Goal: Task Accomplishment & Management: Complete application form

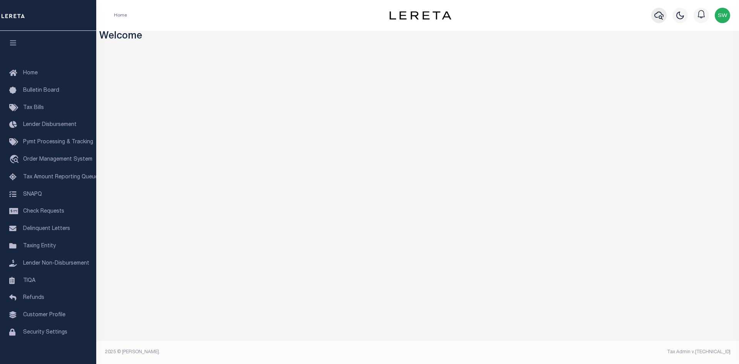
click at [658, 15] on icon "button" at bounding box center [658, 15] width 9 height 9
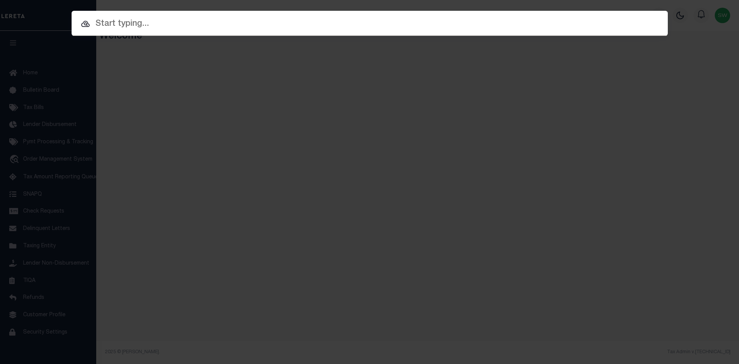
click at [119, 27] on input "text" at bounding box center [370, 23] width 596 height 13
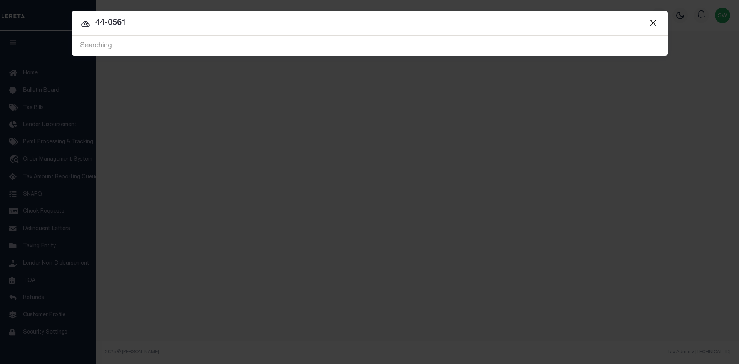
type input "44-0561"
click at [134, 24] on input "44-0561" at bounding box center [370, 23] width 596 height 13
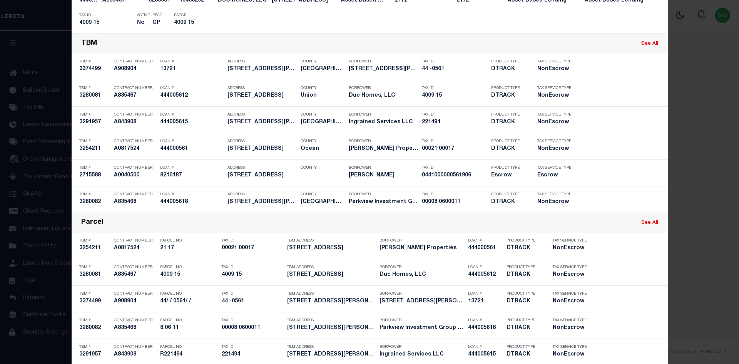
scroll to position [604, 0]
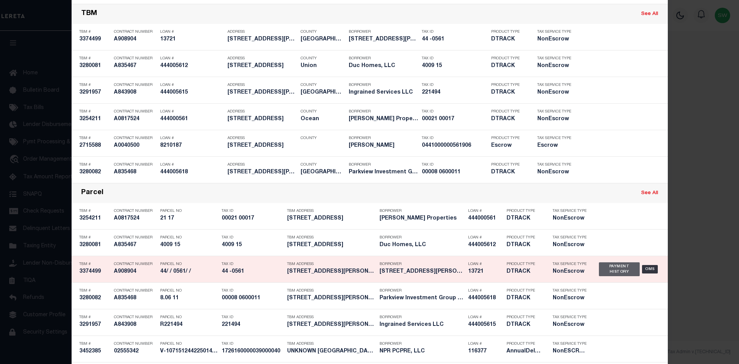
click at [605, 274] on div "Payment History" at bounding box center [619, 269] width 41 height 14
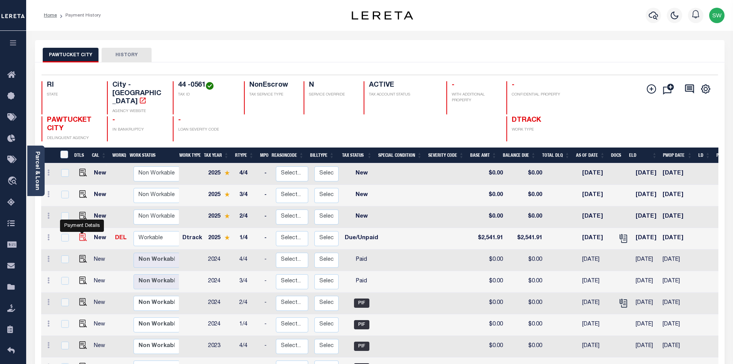
click at [83, 233] on img "" at bounding box center [83, 237] width 8 height 8
checkbox input "true"
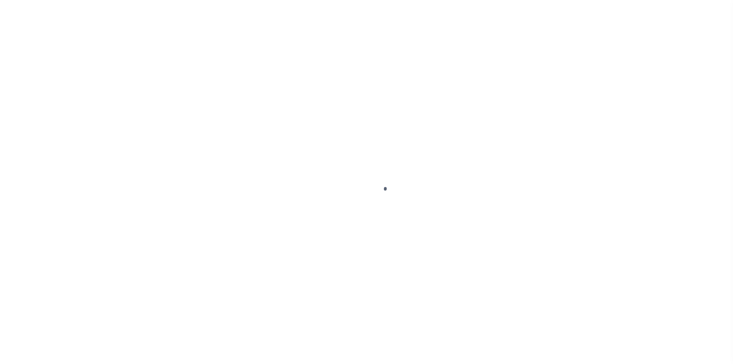
select select "DUE"
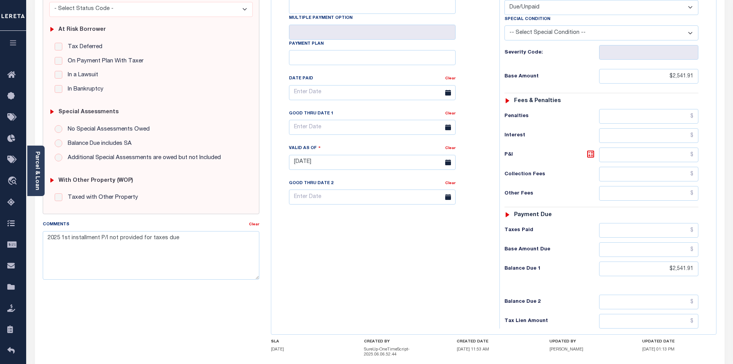
scroll to position [140, 0]
click at [182, 240] on textarea "2025 1st installment P/I not provided for taxes due" at bounding box center [151, 254] width 217 height 49
click at [147, 247] on textarea "2025 1st installment P/I not provided for taxes due. Amounts changes daily if p…" at bounding box center [151, 254] width 217 height 49
click at [139, 241] on textarea "2025 1st installment P/I not provided for taxes due. Amounts changes daily if p…" at bounding box center [151, 254] width 217 height 49
click at [140, 244] on textarea "2025 1st installment P/I not provided for taxes due. Amounts changes daily if p…" at bounding box center [151, 254] width 217 height 49
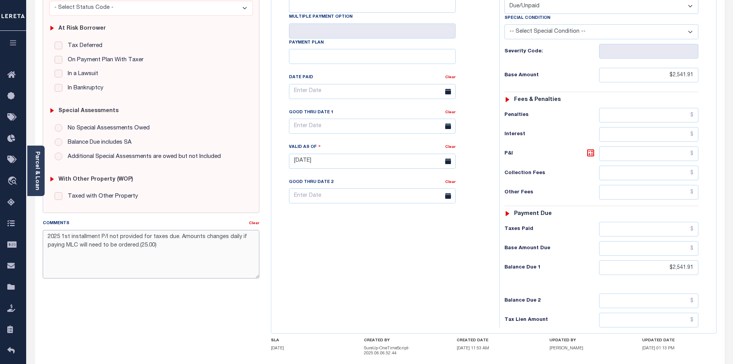
click at [139, 246] on textarea "2025 1st installment P/I not provided for taxes due. Amounts changes daily if p…" at bounding box center [151, 254] width 217 height 49
click at [141, 246] on textarea "2025 1st installment P/I not provided for taxes due. Amounts changes daily if p…" at bounding box center [151, 254] width 217 height 49
click at [172, 268] on textarea "2025 1st installment P/I not provided for taxes due. Amounts changes daily if p…" at bounding box center [151, 254] width 217 height 49
drag, startPoint x: 47, startPoint y: 237, endPoint x: 251, endPoint y: 263, distance: 206.1
click at [251, 263] on textarea "2025 1st installment P/I not provided for taxes due. Amounts changes daily if p…" at bounding box center [151, 254] width 217 height 49
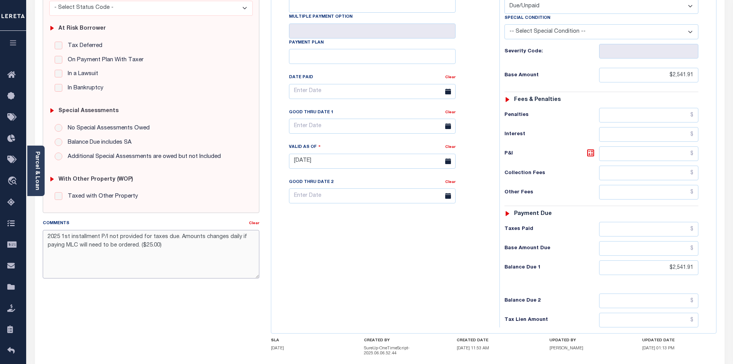
type textarea "2025 1st installment P/I not provided for taxes due. Amounts changes daily if p…"
type input "09/16/2025"
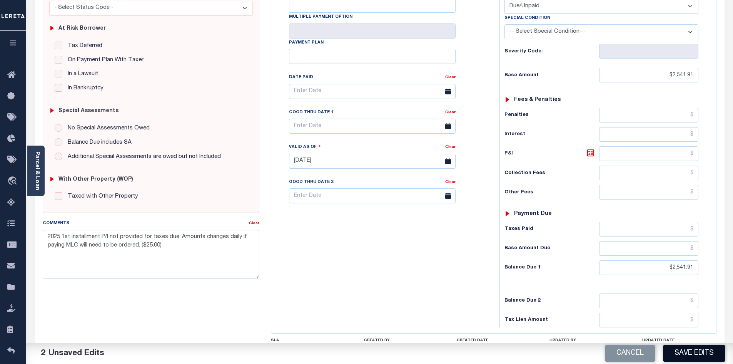
click at [690, 355] on button "Save Edits" at bounding box center [694, 353] width 62 height 17
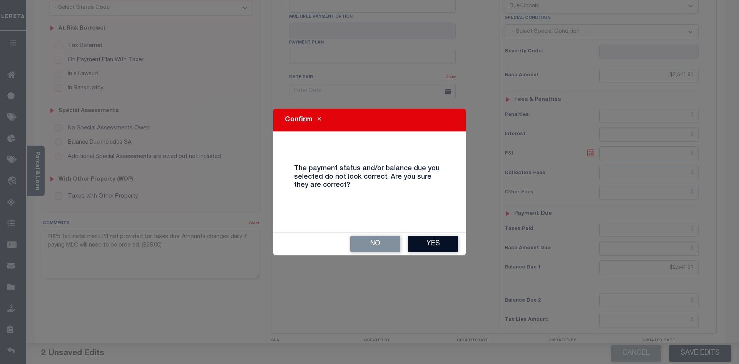
click at [439, 247] on button "Yes" at bounding box center [433, 244] width 50 height 17
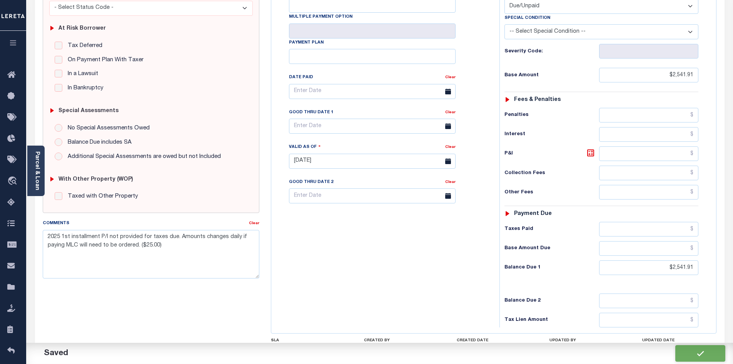
checkbox input "false"
type input "$2,541.91"
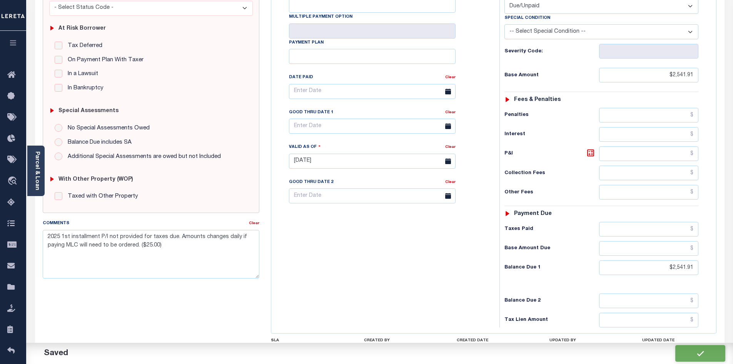
type input "$2,541.91"
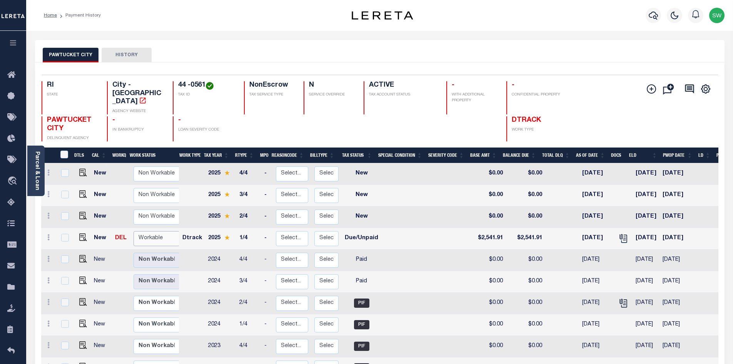
click at [144, 231] on select "Non Workable Workable" at bounding box center [157, 238] width 46 height 15
checkbox input "true"
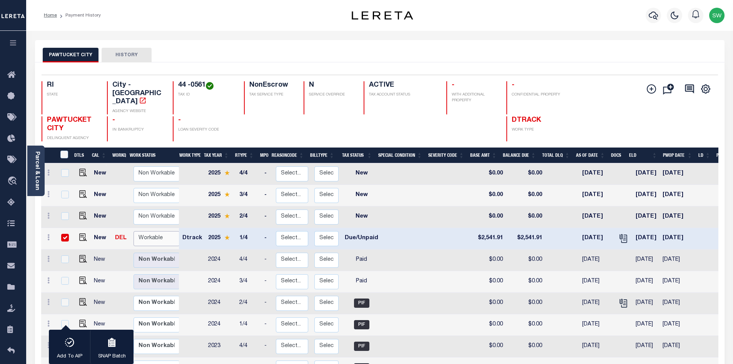
select select "true"
click at [134, 231] on select "Non Workable Workable" at bounding box center [157, 238] width 46 height 15
checkbox input "false"
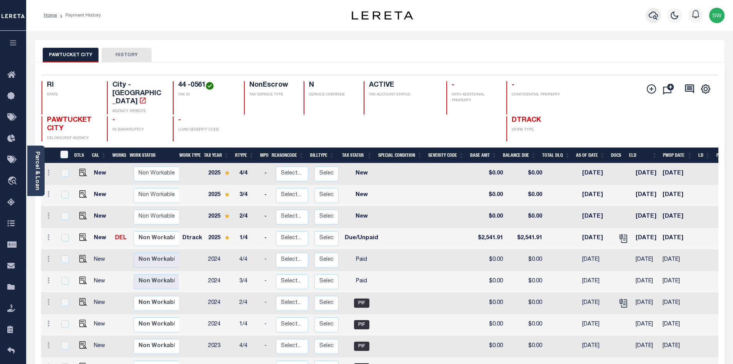
click at [656, 16] on icon "button" at bounding box center [653, 15] width 9 height 9
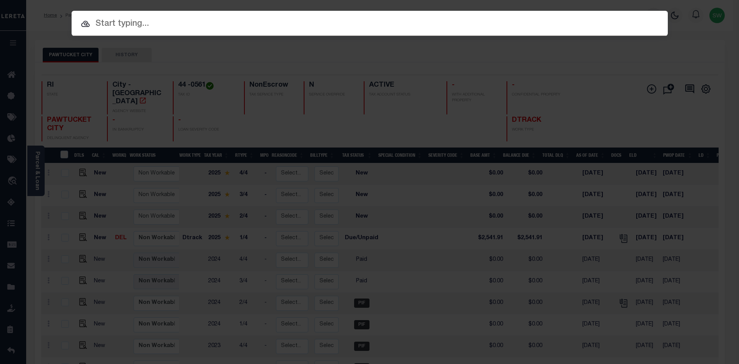
click at [127, 27] on input "text" at bounding box center [370, 23] width 596 height 13
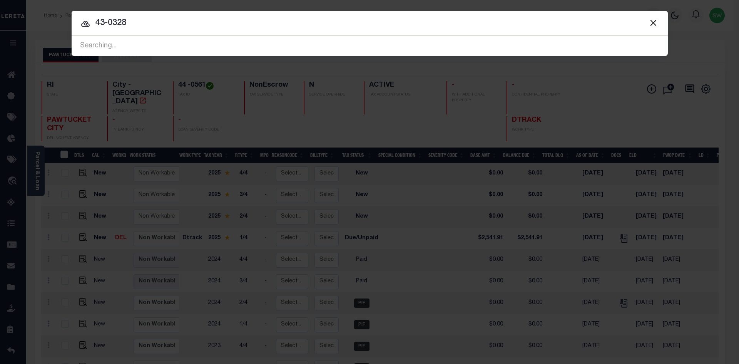
type input "43-0328"
click at [140, 28] on input "43-0328" at bounding box center [370, 23] width 596 height 13
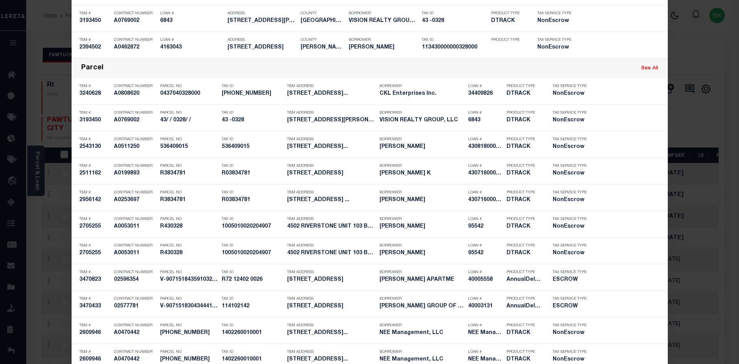
scroll to position [831, 0]
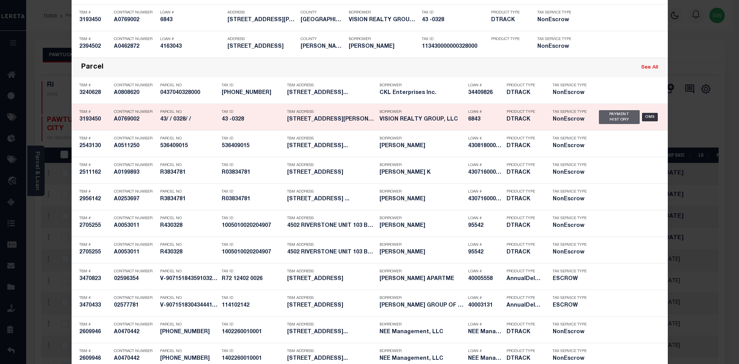
click at [610, 122] on div "Payment History" at bounding box center [619, 117] width 41 height 14
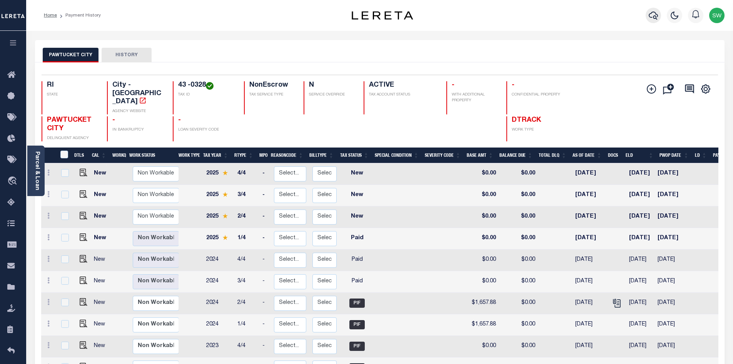
click at [652, 17] on icon "button" at bounding box center [653, 15] width 9 height 9
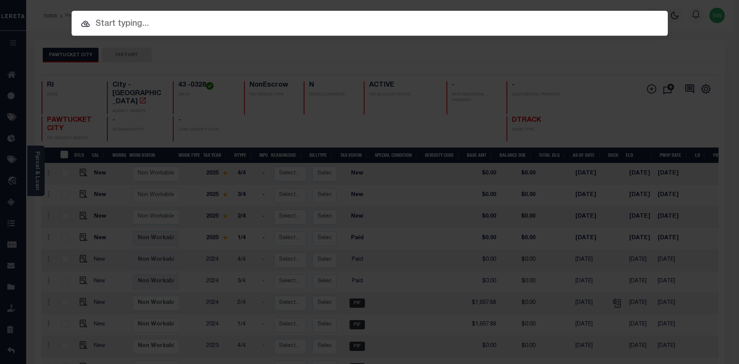
click at [114, 26] on input "text" at bounding box center [370, 23] width 596 height 13
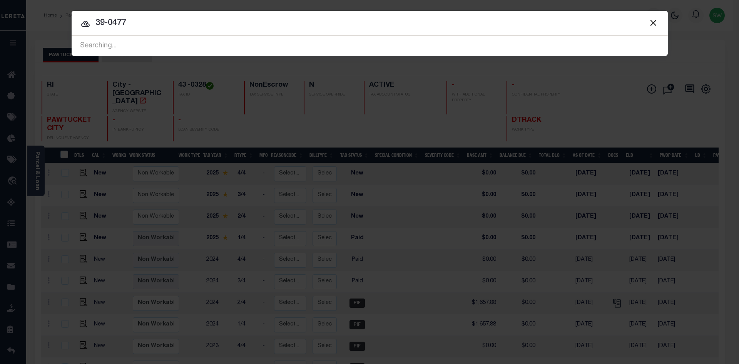
type input "39-0477"
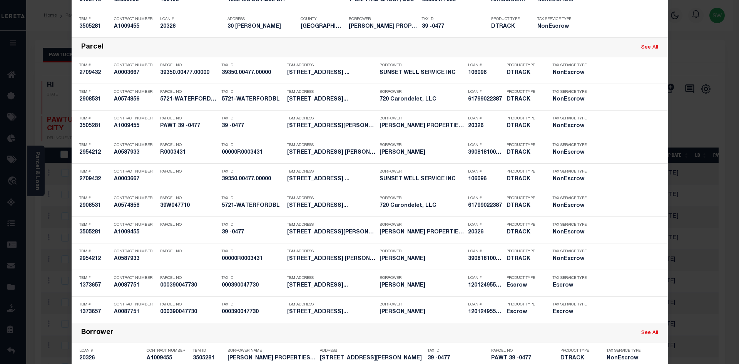
scroll to position [556, 0]
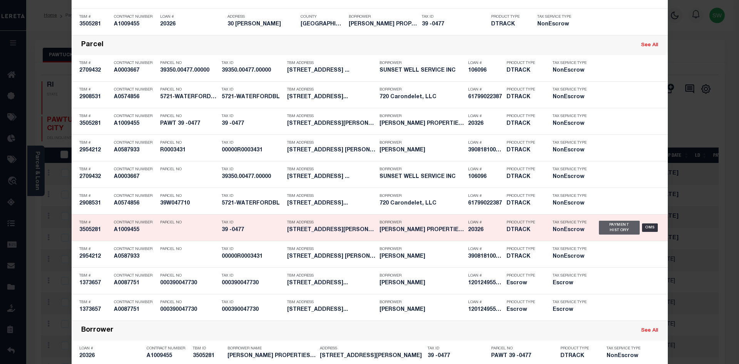
click at [605, 228] on div "Payment History" at bounding box center [619, 228] width 41 height 14
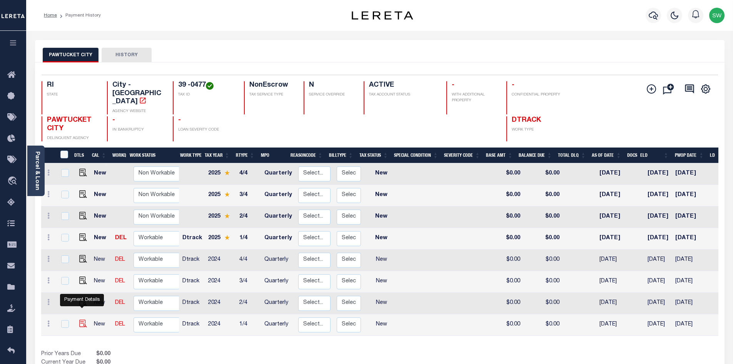
click at [82, 320] on img "" at bounding box center [83, 324] width 8 height 8
checkbox input "true"
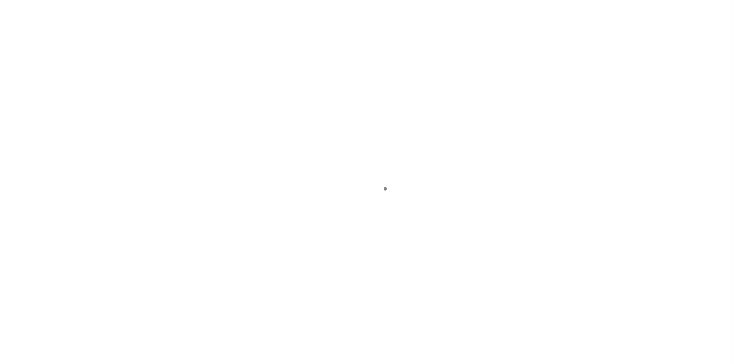
select select "NW2"
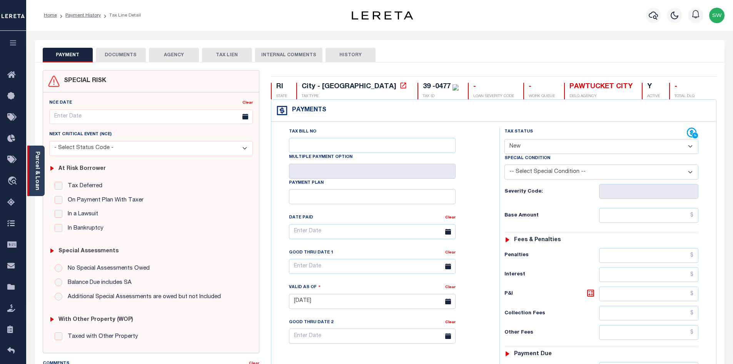
click at [34, 172] on link "Parcel & Loan" at bounding box center [36, 170] width 5 height 39
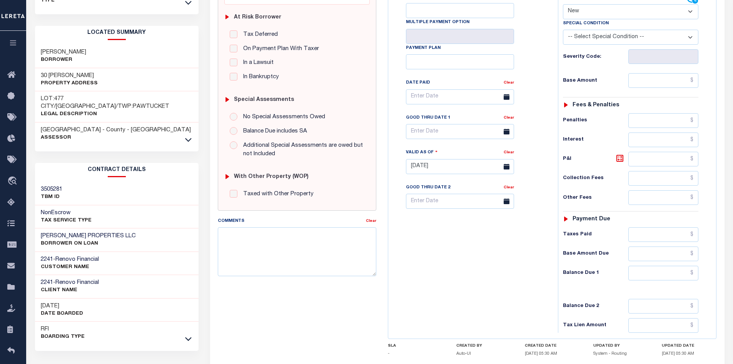
scroll to position [166, 0]
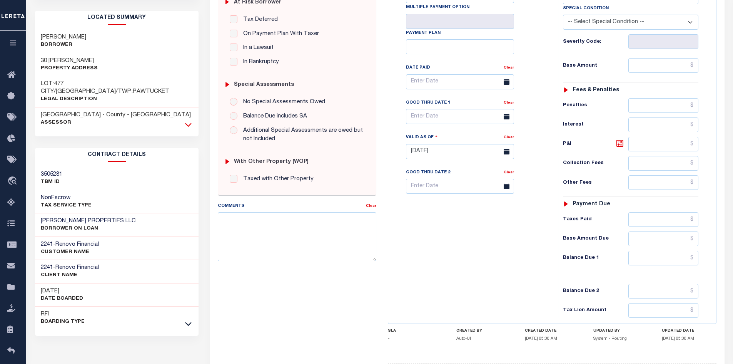
click at [190, 123] on icon at bounding box center [188, 125] width 7 height 4
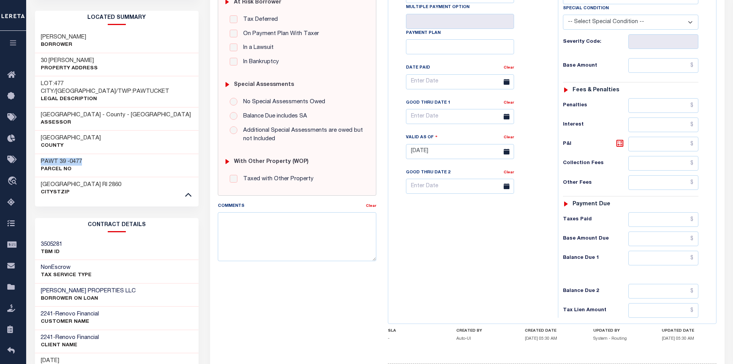
drag, startPoint x: 87, startPoint y: 147, endPoint x: 30, endPoint y: 141, distance: 56.9
click at [30, 141] on div "Tax Bill Details 39 -0477 TAX ID AGENCY" at bounding box center [117, 157] width 176 height 566
copy h3 "PAWT 39 -0477"
click at [145, 283] on div "ATWOOD PROPERTIES LLC BORROWER ON LOAN" at bounding box center [117, 294] width 164 height 23
drag, startPoint x: 115, startPoint y: 274, endPoint x: 39, endPoint y: 275, distance: 75.8
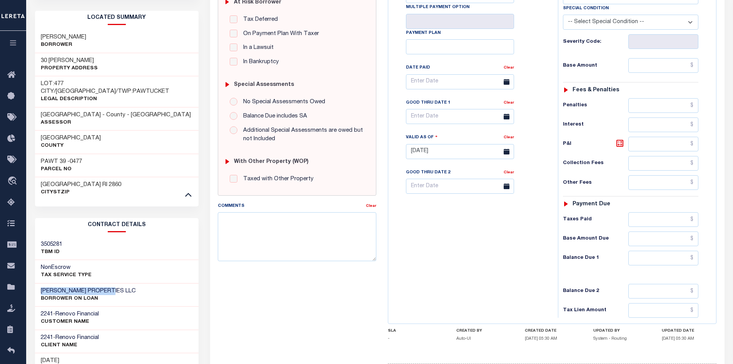
click at [39, 283] on div "ATWOOD PROPERTIES LLC BORROWER ON LOAN" at bounding box center [117, 294] width 164 height 23
copy h3 "ATWOOD PROPERTIES LLC"
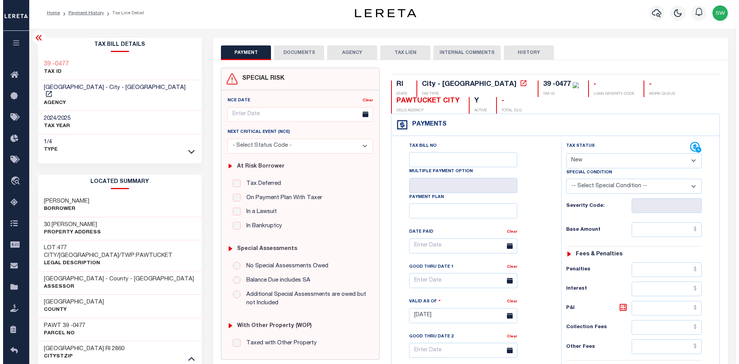
scroll to position [0, 0]
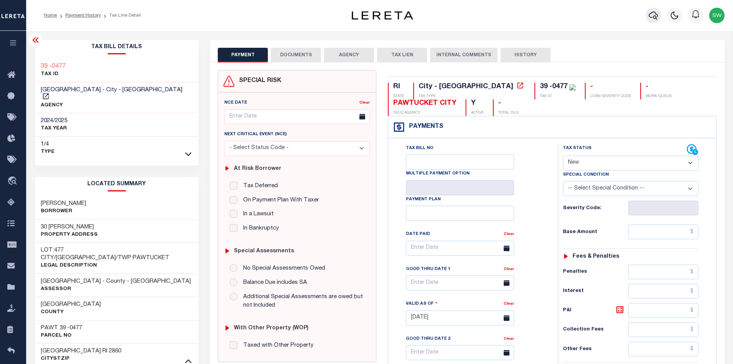
click at [656, 16] on icon "button" at bounding box center [653, 15] width 9 height 9
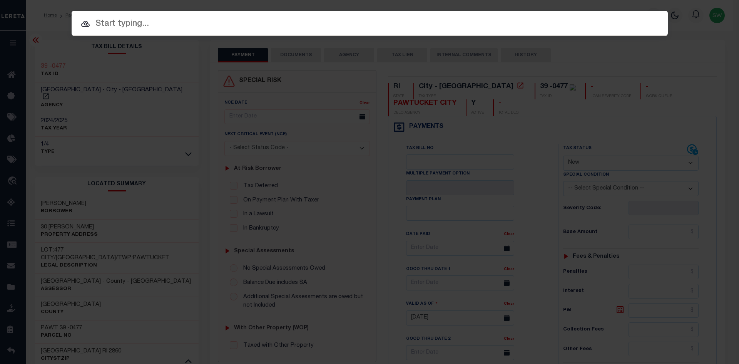
click at [116, 27] on input "text" at bounding box center [370, 23] width 596 height 13
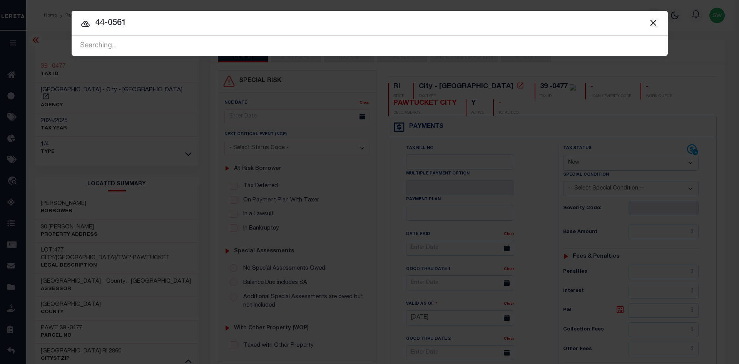
type input "44-0561"
click at [131, 22] on input "44-0561" at bounding box center [370, 23] width 596 height 13
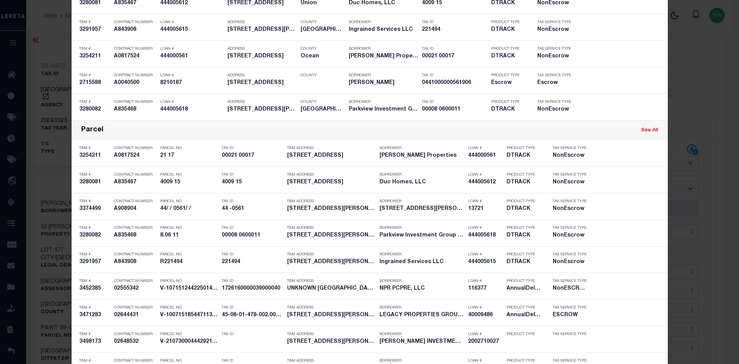
scroll to position [668, 0]
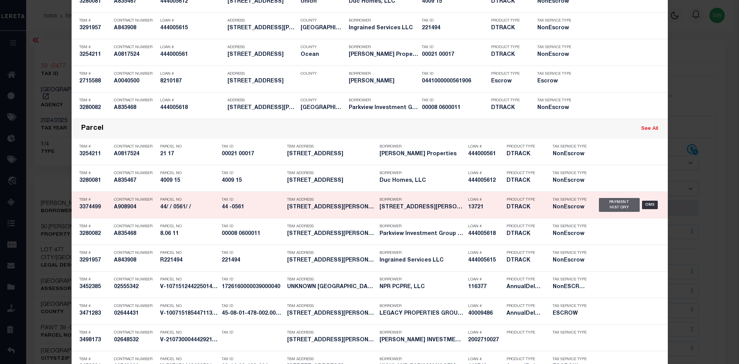
click at [603, 207] on div "Payment History" at bounding box center [619, 205] width 41 height 14
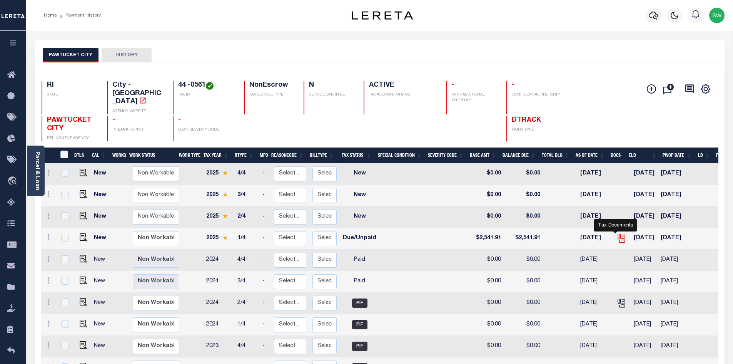
click at [617, 233] on icon "" at bounding box center [622, 238] width 10 height 10
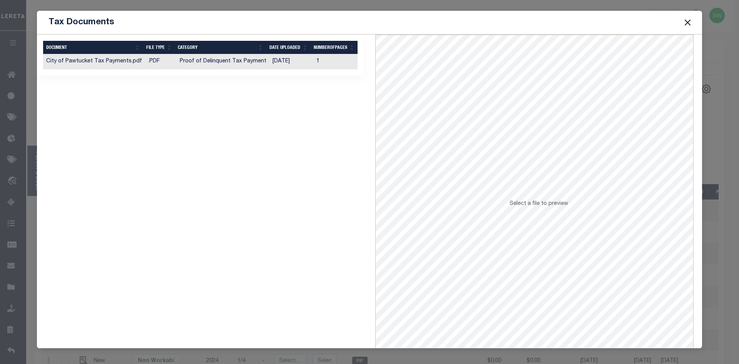
click at [234, 62] on td "Proof of Delinquent Tax Payment" at bounding box center [223, 61] width 93 height 15
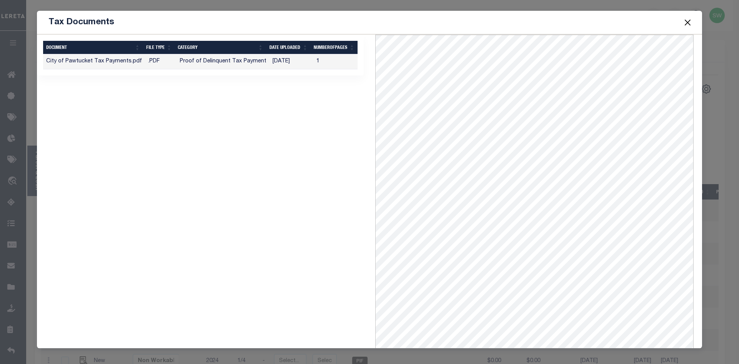
click at [686, 23] on button "Close" at bounding box center [688, 22] width 10 height 10
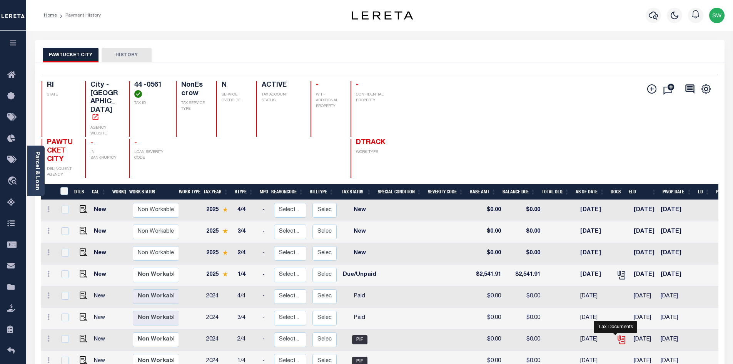
click at [618, 335] on icon "" at bounding box center [621, 338] width 6 height 6
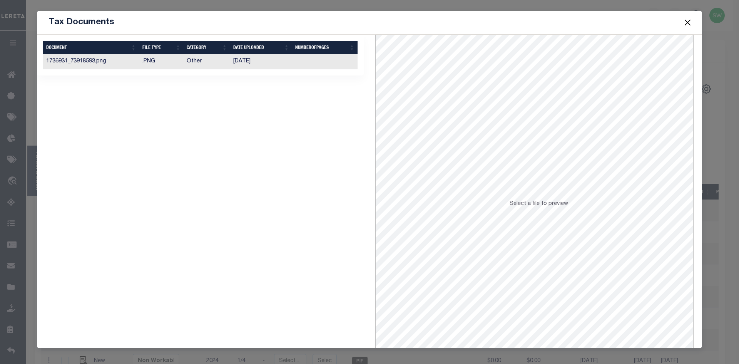
click at [96, 62] on td "1736931_73918593.png" at bounding box center [91, 61] width 96 height 15
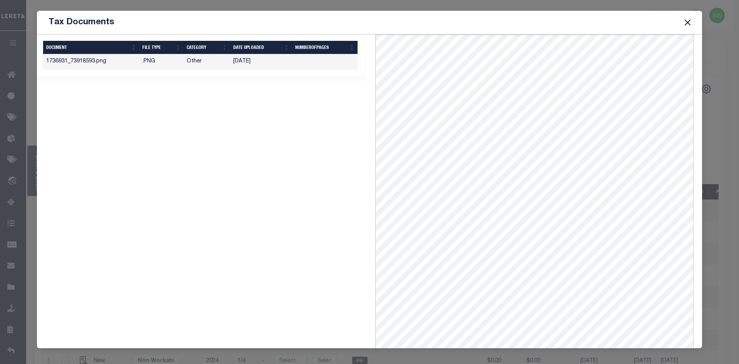
click at [687, 22] on button "Close" at bounding box center [688, 22] width 10 height 10
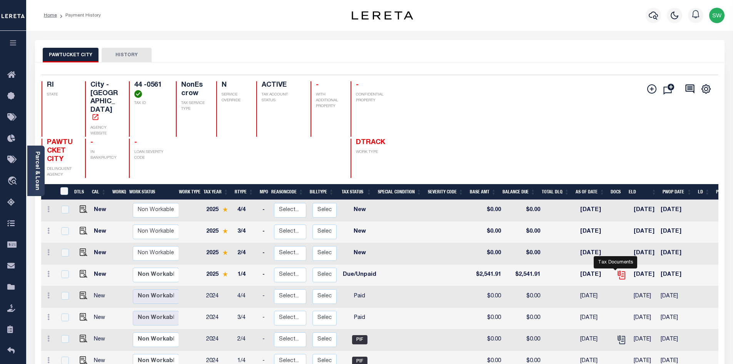
click at [618, 270] on icon "" at bounding box center [622, 275] width 10 height 10
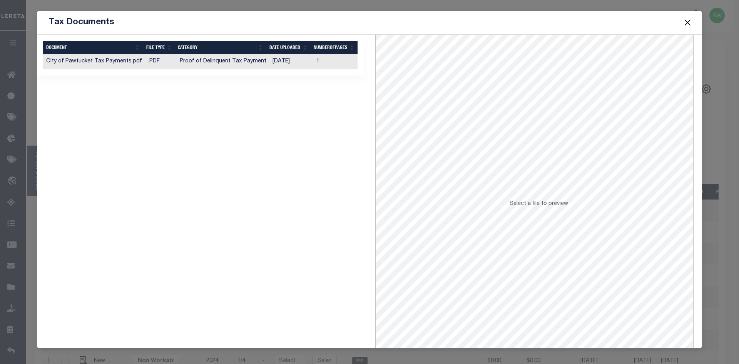
click at [126, 63] on td "City of Pawtucket Tax Payments.pdf" at bounding box center [94, 61] width 102 height 15
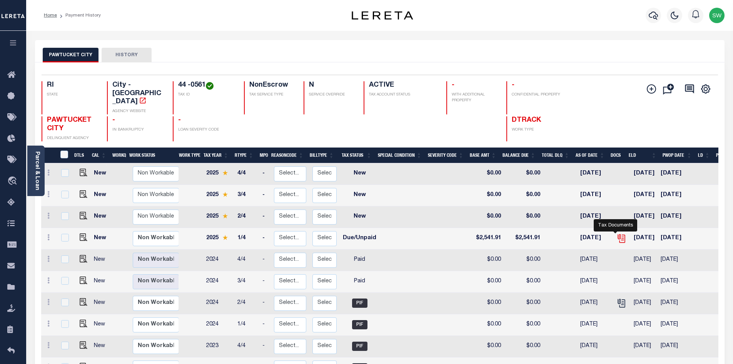
click at [617, 233] on icon "" at bounding box center [622, 238] width 10 height 10
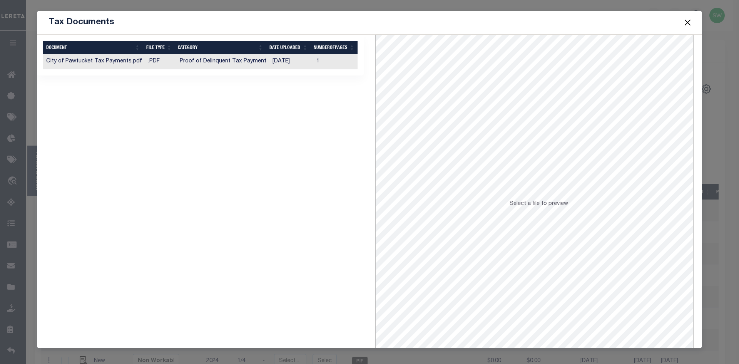
click at [106, 62] on td "City of Pawtucket Tax Payments.pdf" at bounding box center [94, 61] width 102 height 15
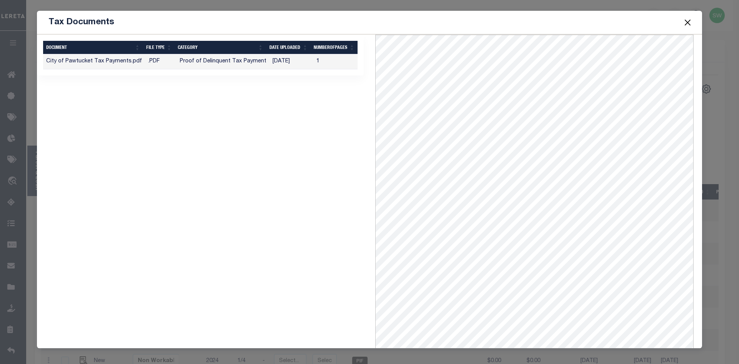
click at [687, 23] on button "Close" at bounding box center [688, 22] width 10 height 10
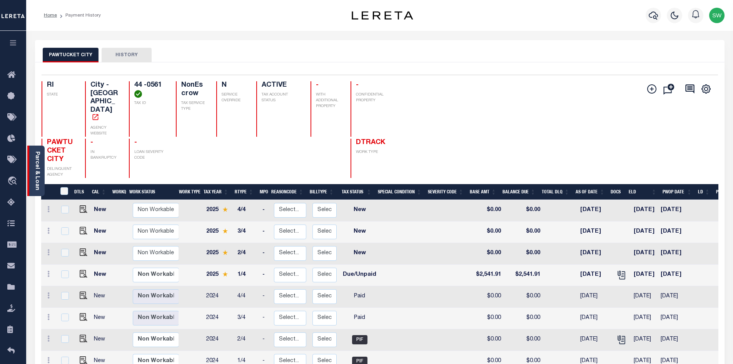
click at [40, 159] on div "Parcel & Loan" at bounding box center [35, 171] width 17 height 50
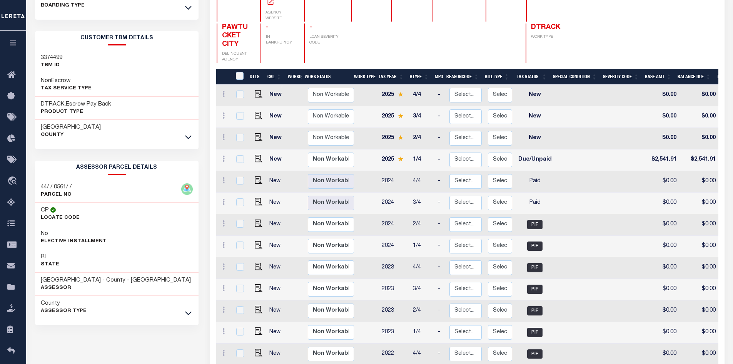
scroll to position [115, 0]
drag, startPoint x: 80, startPoint y: 187, endPoint x: 39, endPoint y: 184, distance: 41.3
click at [39, 184] on div "44/ / 0561/ / PARCEL NO" at bounding box center [117, 190] width 164 height 23
copy h3 "44/ / 0561/ /"
click at [189, 137] on icon at bounding box center [188, 136] width 7 height 8
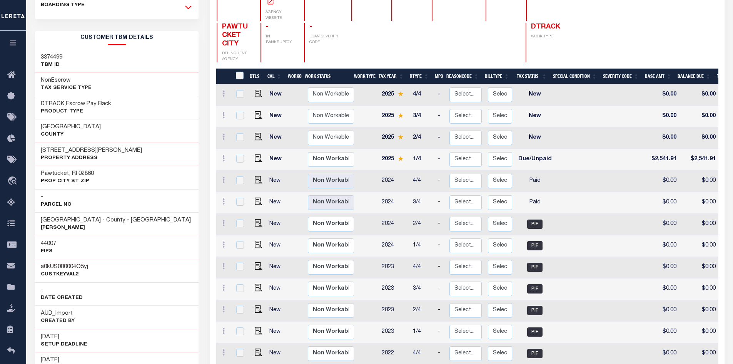
click at [187, 9] on icon at bounding box center [188, 7] width 7 height 8
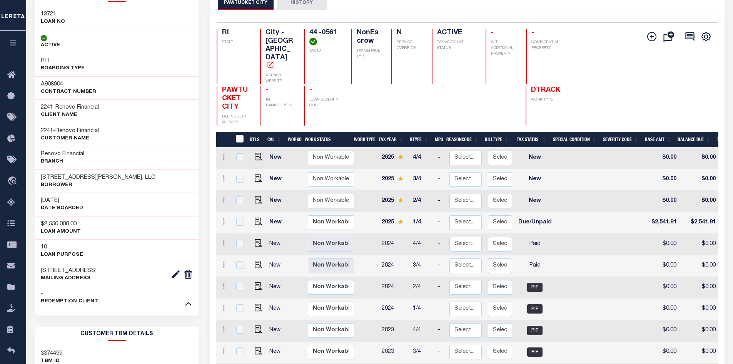
scroll to position [51, 0]
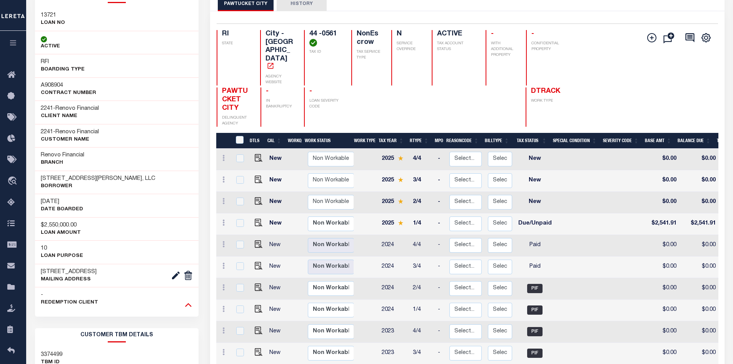
click at [190, 304] on icon at bounding box center [188, 304] width 7 height 8
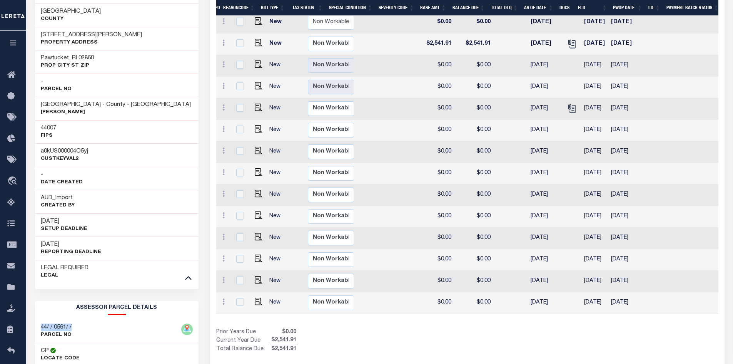
scroll to position [0, 214]
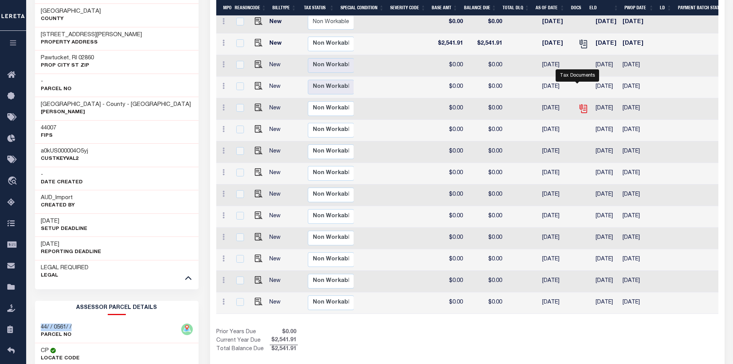
click at [579, 104] on icon "" at bounding box center [584, 109] width 10 height 10
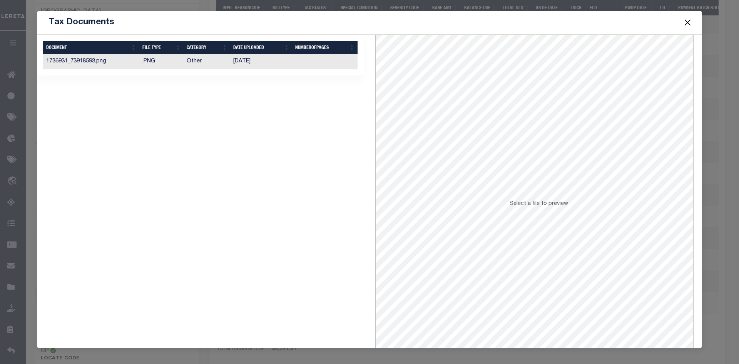
click at [254, 67] on td "11/19/2024" at bounding box center [261, 61] width 62 height 15
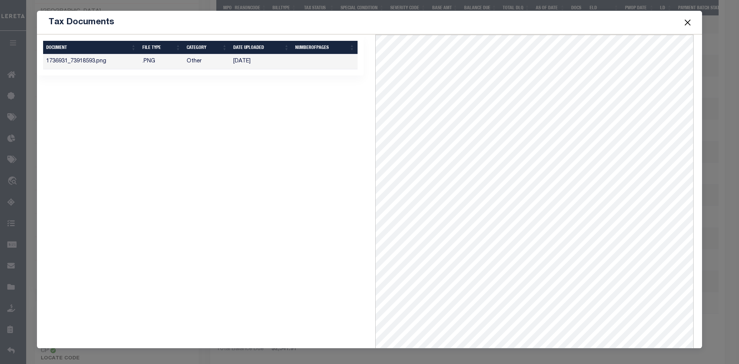
click at [691, 22] on button "Close" at bounding box center [688, 22] width 10 height 10
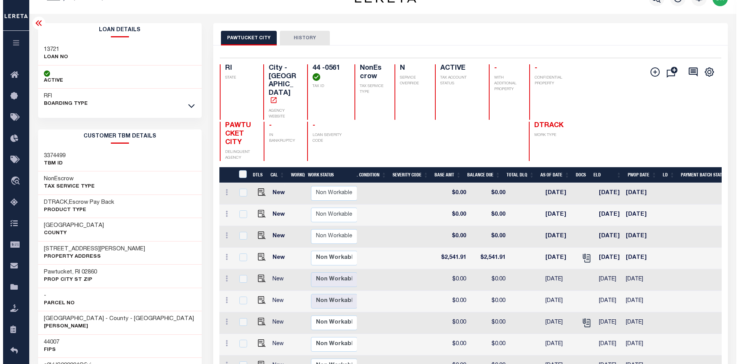
scroll to position [0, 0]
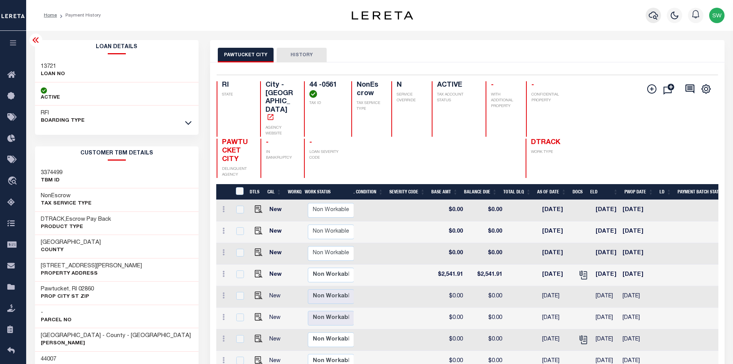
click at [651, 16] on icon "button" at bounding box center [653, 15] width 9 height 9
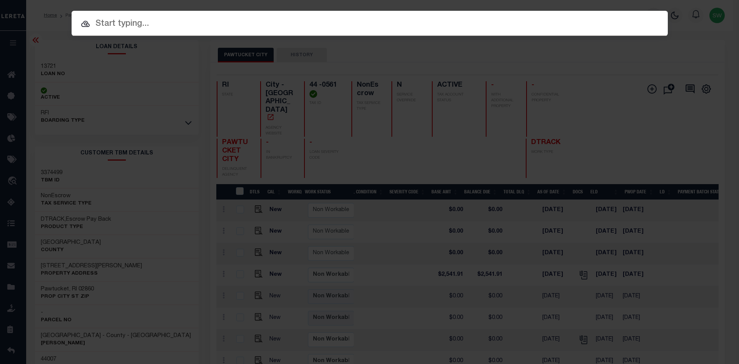
click at [110, 28] on input "text" at bounding box center [370, 23] width 596 height 13
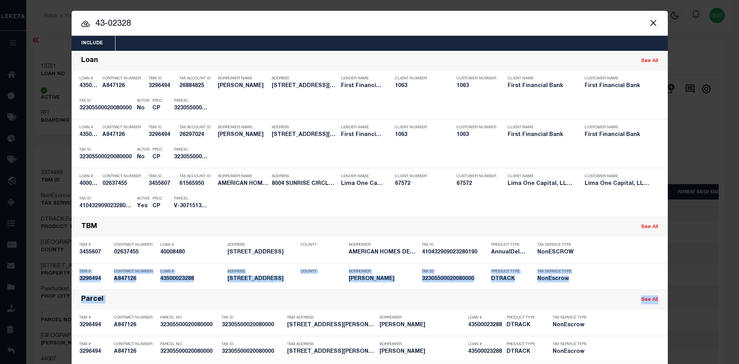
drag, startPoint x: 733, startPoint y: 263, endPoint x: 733, endPoint y: 293, distance: 30.4
click at [733, 293] on div "Include Loans TBM Customers Borrowers Payments (Lender Non-Disb) Payments (Lend…" at bounding box center [369, 182] width 739 height 364
click at [723, 294] on div "Include Loans TBM Customers Borrowers Payments (Lender Non-Disb) Payments (Lend…" at bounding box center [369, 182] width 739 height 364
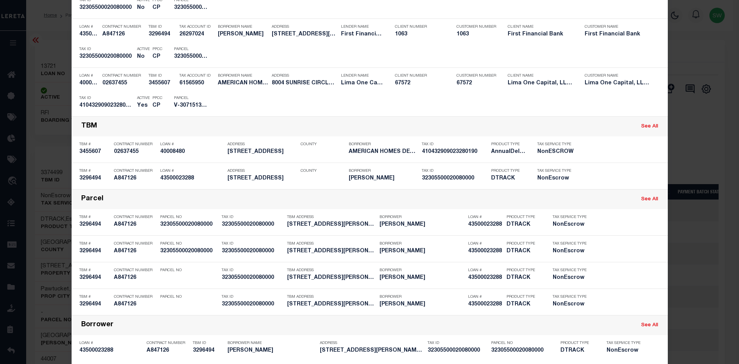
scroll to position [103, 0]
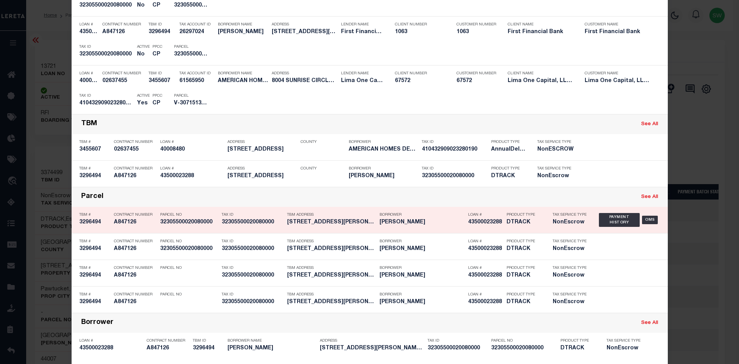
click at [652, 198] on link "See All" at bounding box center [649, 196] width 17 height 5
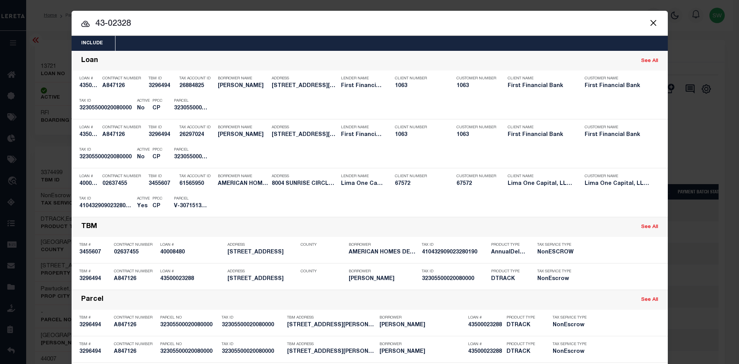
click at [116, 24] on input "43-02328" at bounding box center [370, 23] width 596 height 13
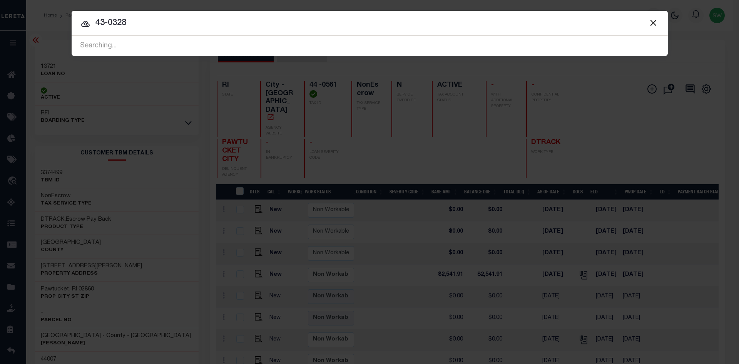
type input "43-0328"
click at [125, 44] on div "Searching..." at bounding box center [370, 46] width 596 height 20
click at [144, 28] on input "43-0328" at bounding box center [370, 23] width 596 height 13
click at [140, 43] on div "Searching..." at bounding box center [370, 46] width 596 height 20
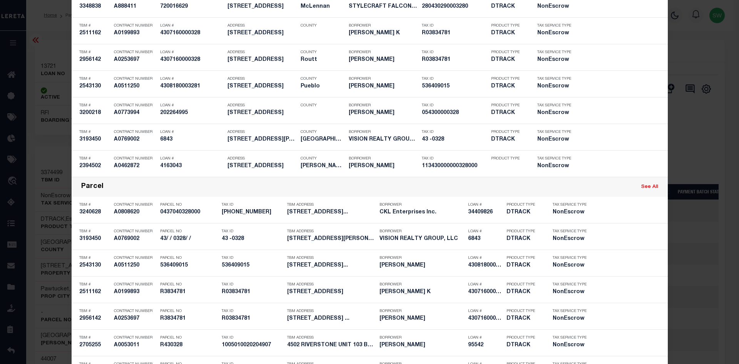
scroll to position [716, 0]
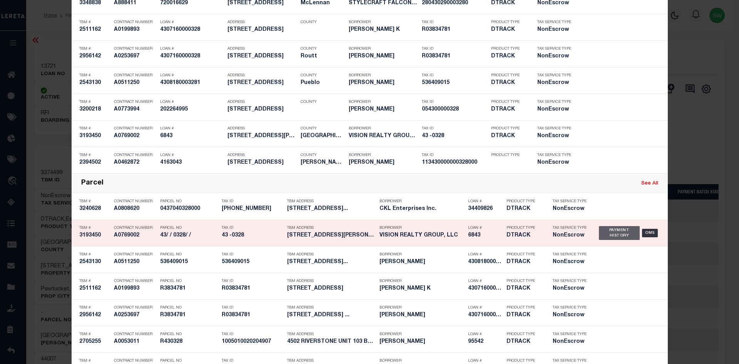
click at [612, 239] on div "Payment History" at bounding box center [619, 233] width 41 height 14
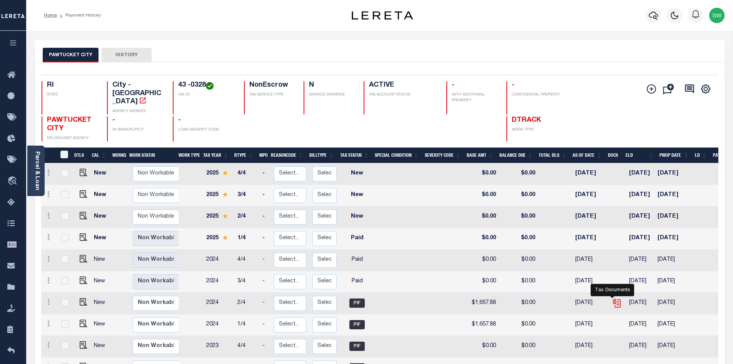
click at [612, 298] on icon "" at bounding box center [617, 303] width 10 height 10
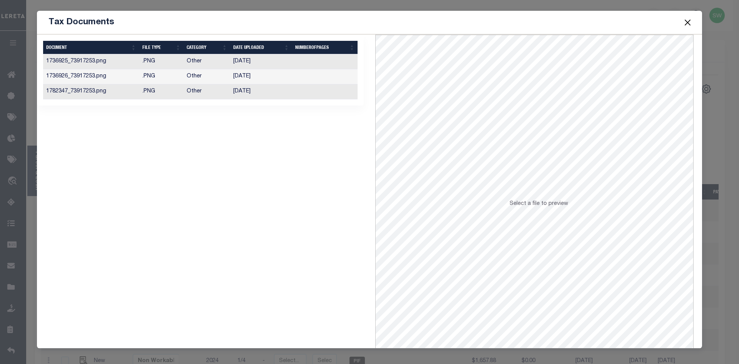
click at [86, 93] on td "1782347_73917253.png" at bounding box center [91, 91] width 96 height 15
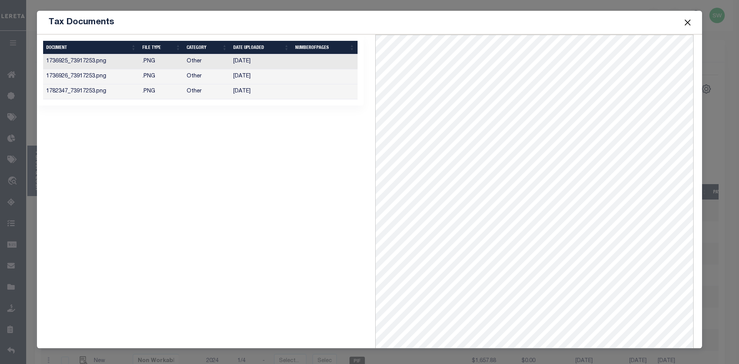
click at [689, 25] on button "Close" at bounding box center [688, 22] width 10 height 10
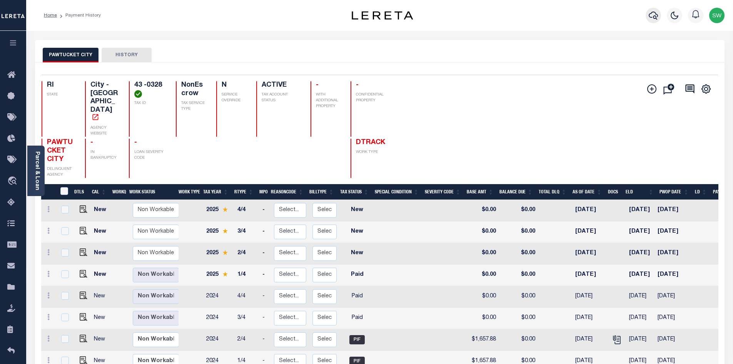
click at [651, 13] on icon "button" at bounding box center [653, 16] width 9 height 8
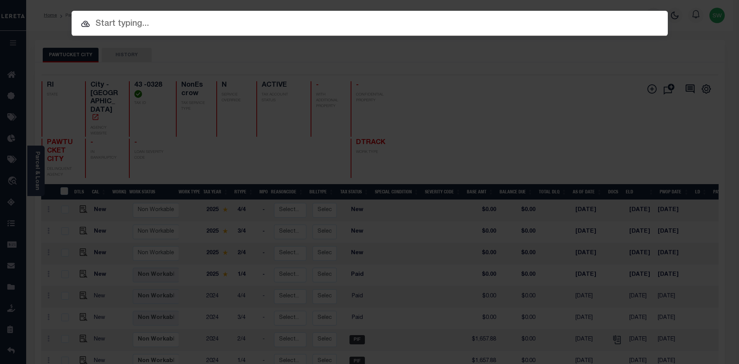
click at [106, 27] on input "text" at bounding box center [370, 23] width 596 height 13
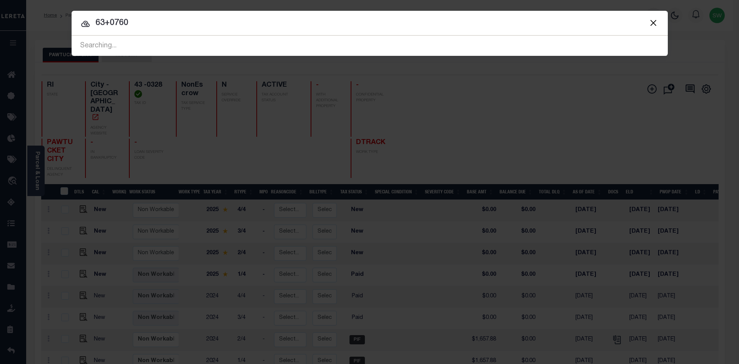
click at [109, 19] on input "63+0760" at bounding box center [370, 23] width 596 height 13
type input "63-0760"
click at [172, 19] on input "63-0760" at bounding box center [370, 23] width 596 height 13
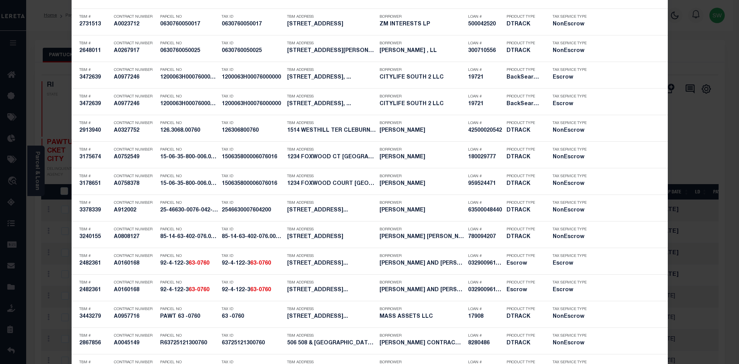
scroll to position [2094, 0]
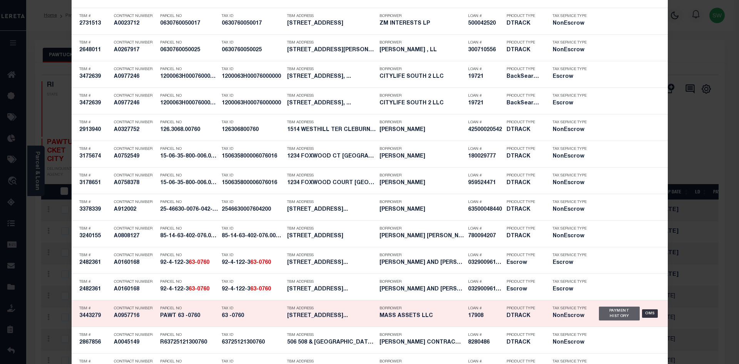
click at [609, 313] on div "Payment History" at bounding box center [619, 313] width 41 height 14
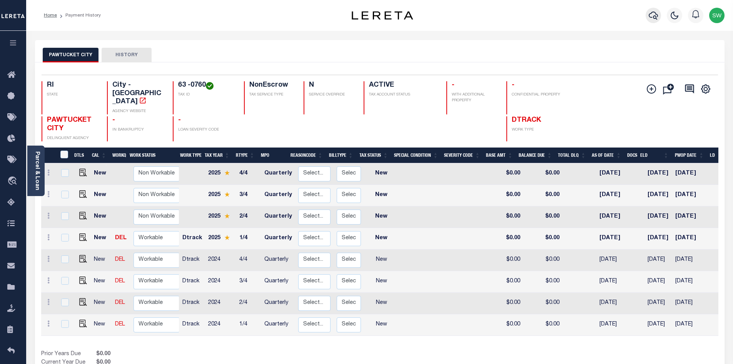
click at [656, 19] on icon "button" at bounding box center [653, 16] width 9 height 8
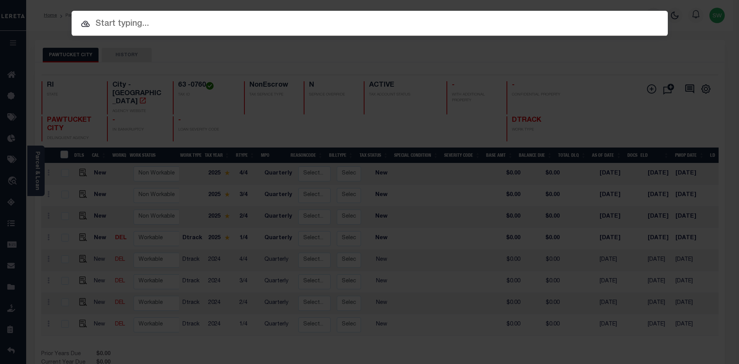
click at [111, 23] on input "text" at bounding box center [370, 23] width 596 height 13
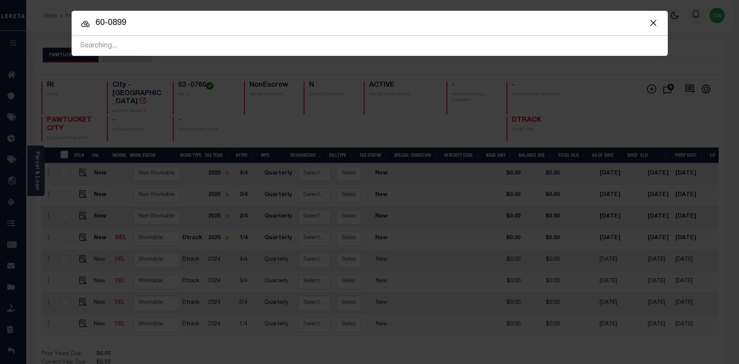
type input "60-0899"
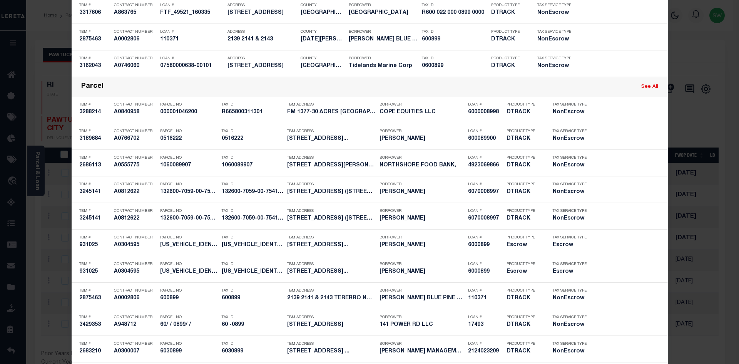
scroll to position [1499, 0]
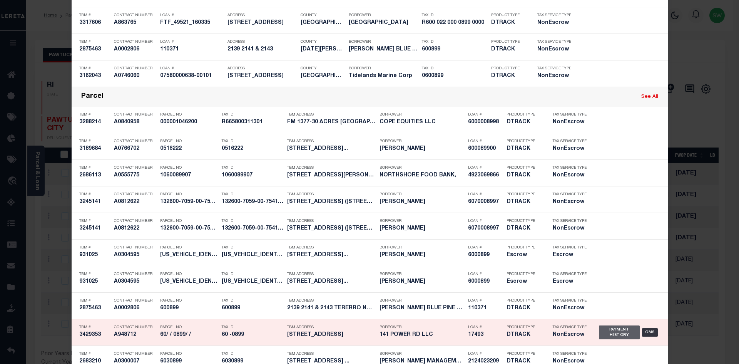
click at [614, 329] on div "Payment History" at bounding box center [619, 332] width 41 height 14
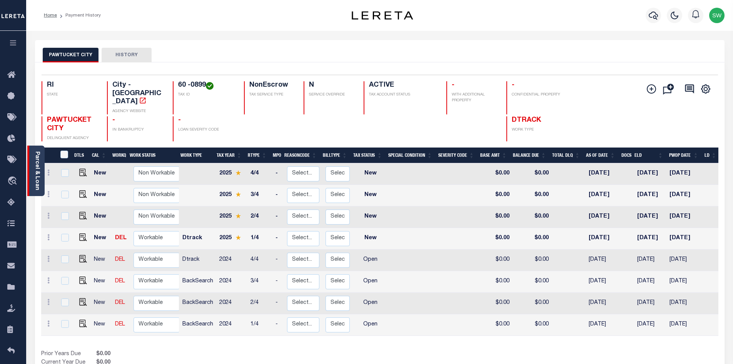
click at [36, 170] on link "Parcel & Loan" at bounding box center [36, 170] width 5 height 39
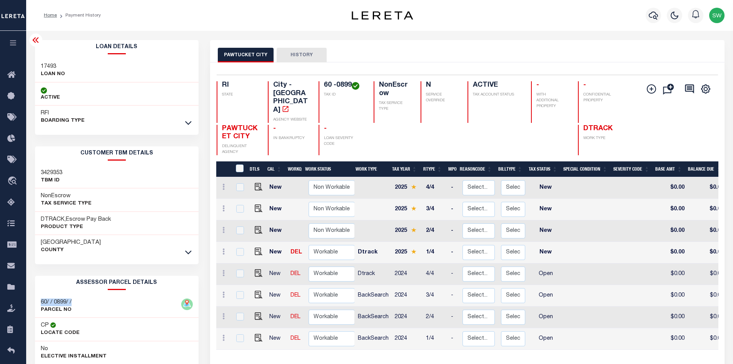
drag, startPoint x: 74, startPoint y: 304, endPoint x: 36, endPoint y: 301, distance: 37.4
click at [36, 301] on div "60/ / 0899/ / PARCEL NO" at bounding box center [117, 305] width 164 height 23
copy h3 "60/ / 0899/ /"
click at [655, 15] on icon "button" at bounding box center [653, 15] width 9 height 9
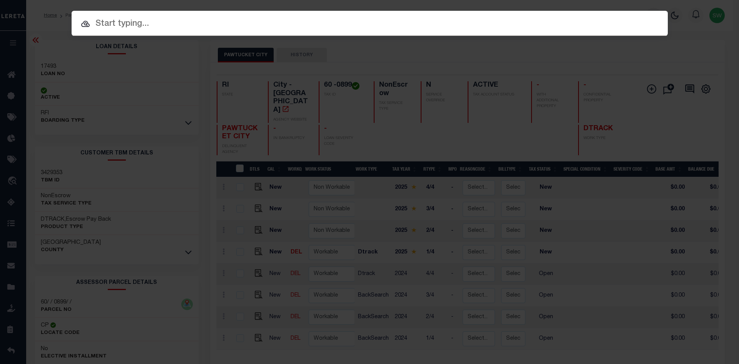
click at [119, 30] on input "text" at bounding box center [370, 23] width 596 height 13
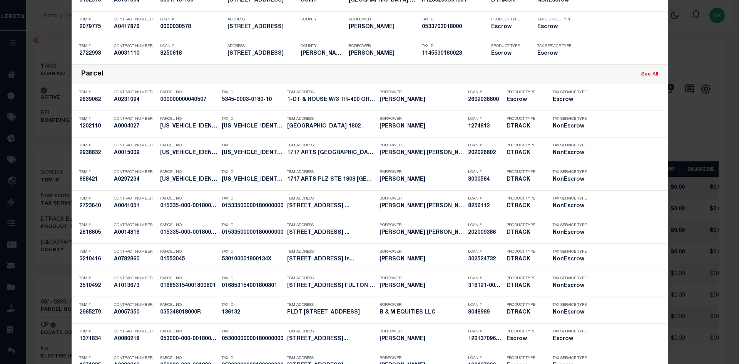
scroll to position [1891, 0]
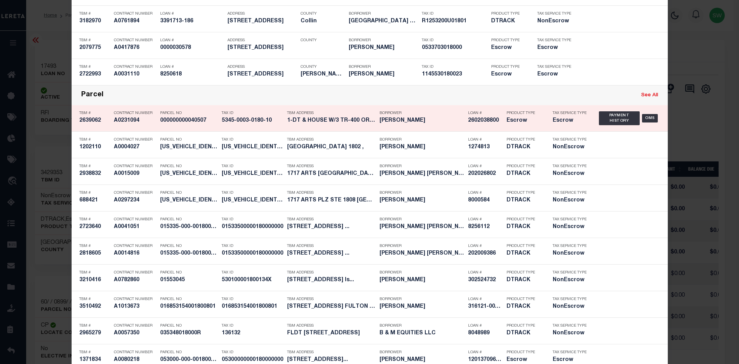
click at [650, 97] on link "See All" at bounding box center [649, 95] width 17 height 5
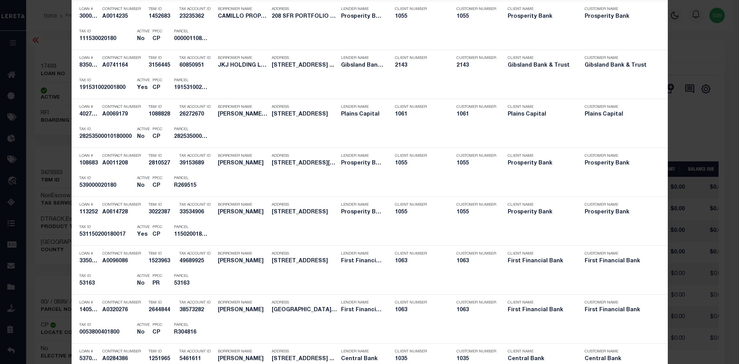
scroll to position [0, 0]
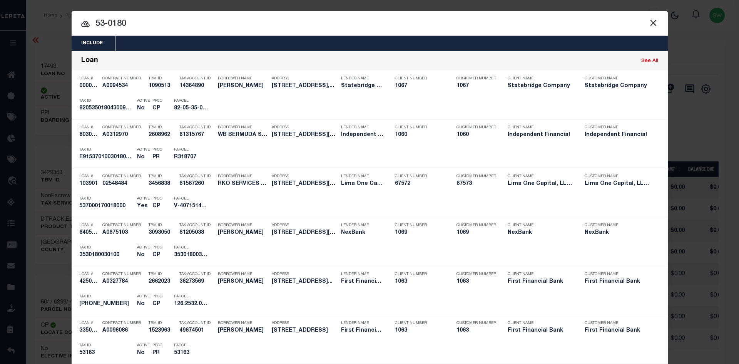
drag, startPoint x: 132, startPoint y: 27, endPoint x: 72, endPoint y: 27, distance: 59.7
click at [72, 27] on input "53-0180" at bounding box center [370, 23] width 596 height 13
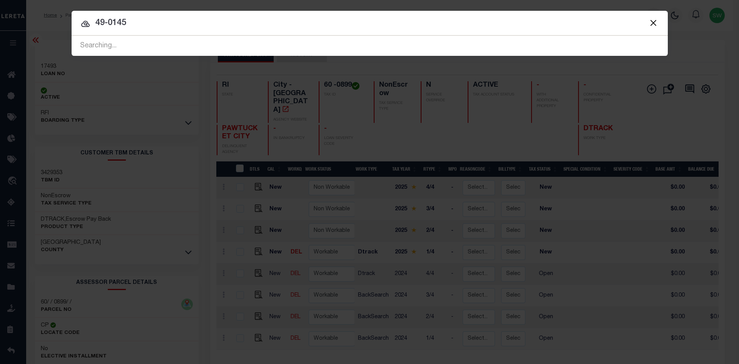
type input "49-0145"
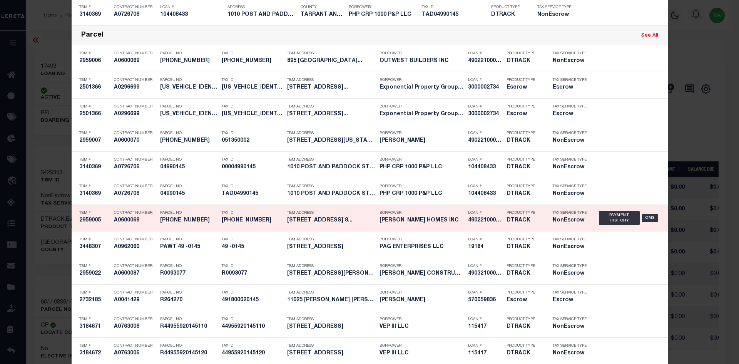
scroll to position [1837, 0]
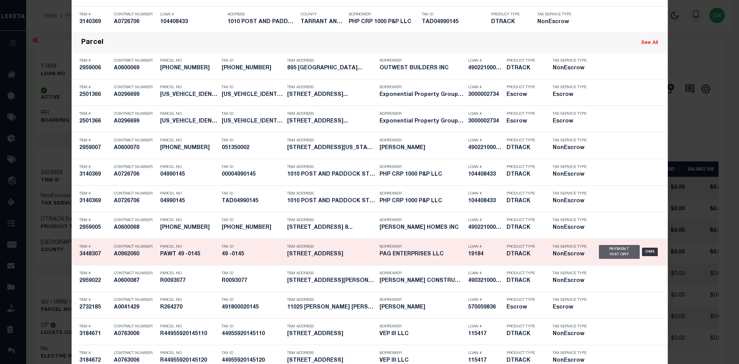
click at [600, 253] on div "Payment History" at bounding box center [619, 252] width 41 height 14
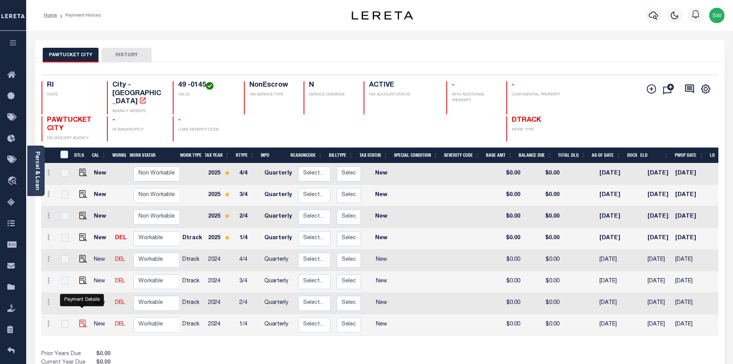
click at [80, 320] on img "" at bounding box center [83, 324] width 8 height 8
checkbox input "true"
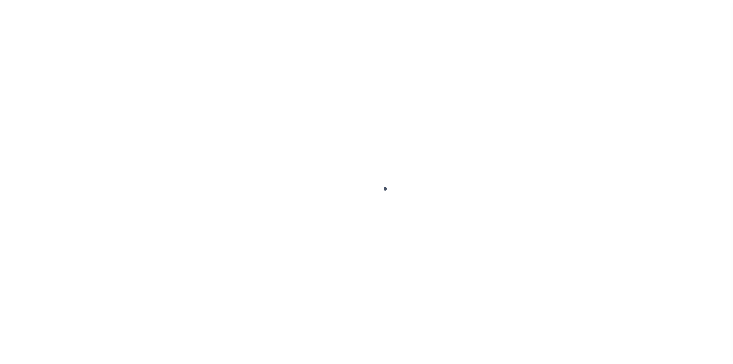
select select "NW2"
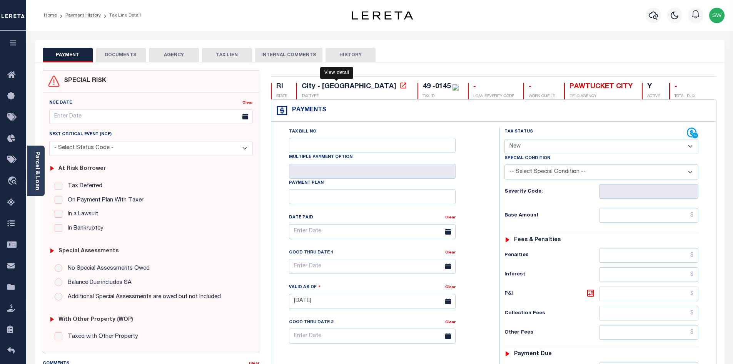
click at [400, 87] on icon at bounding box center [404, 86] width 8 height 8
click at [52, 248] on span "Check Requests" at bounding box center [56, 244] width 66 height 21
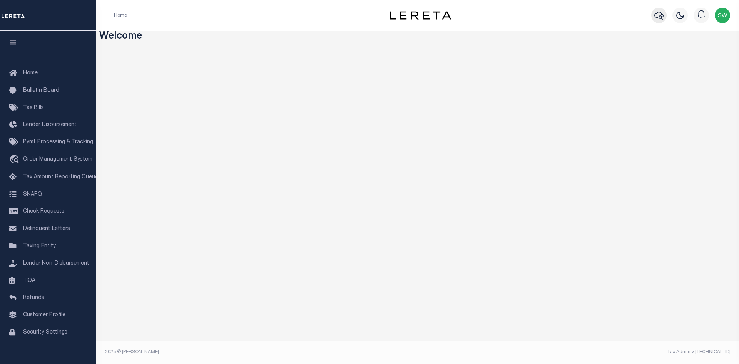
click at [658, 13] on icon "button" at bounding box center [658, 15] width 9 height 9
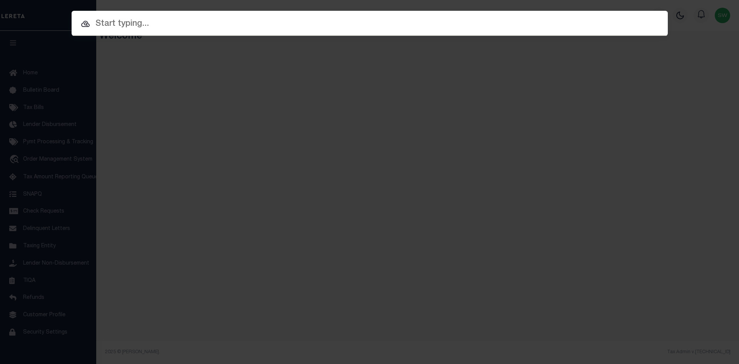
click at [107, 25] on input "text" at bounding box center [370, 23] width 596 height 13
paste input "19184"
type input "19184"
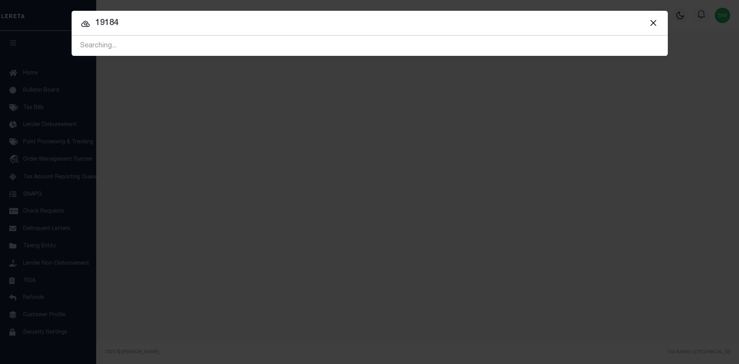
click at [124, 26] on input "19184" at bounding box center [370, 23] width 596 height 13
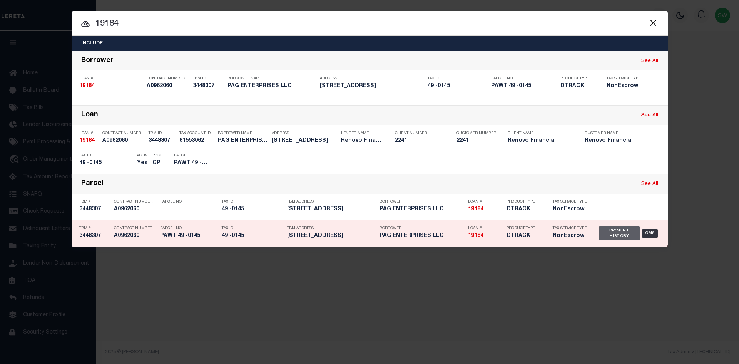
click at [621, 236] on div "Payment History" at bounding box center [619, 233] width 41 height 14
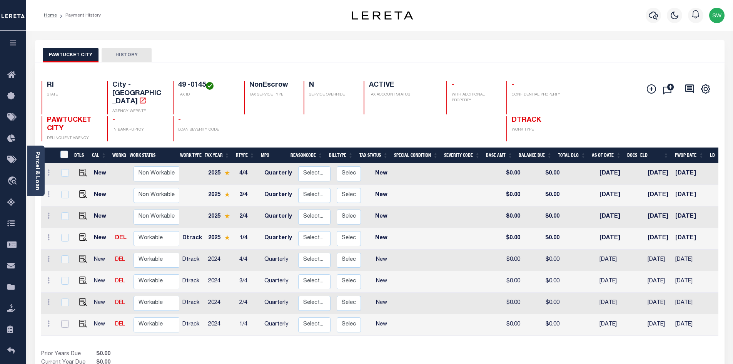
click at [63, 320] on input "checkbox" at bounding box center [65, 324] width 8 height 8
checkbox input "true"
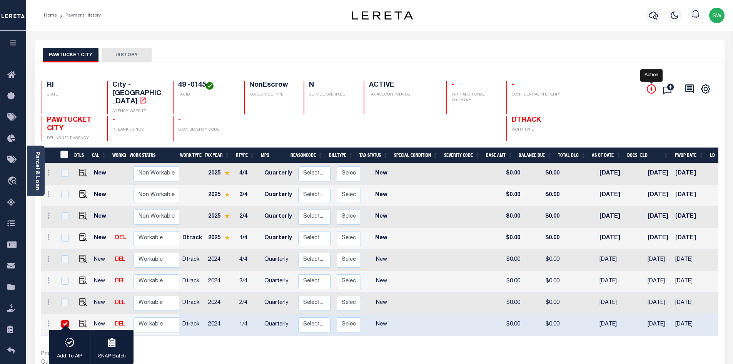
click at [653, 90] on icon "" at bounding box center [651, 88] width 9 height 9
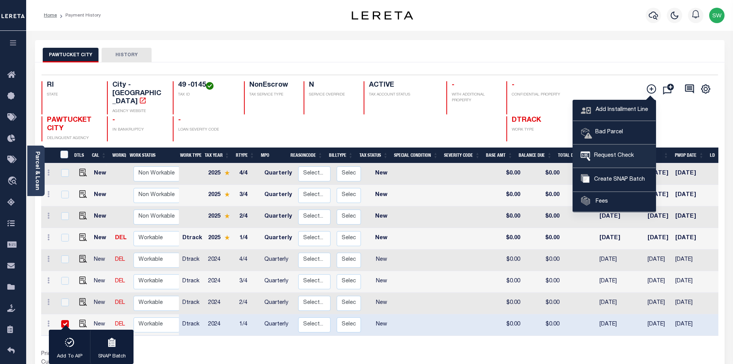
click at [613, 156] on span "Request Check" at bounding box center [612, 156] width 43 height 8
type input "CITY OF PAWTUCKET"
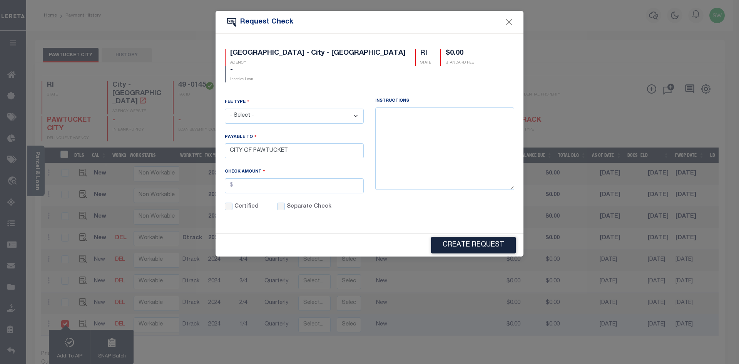
click at [354, 109] on select "- Select - ACH Advance Duplicate Bill File Fee Filing Fee Membership Fee Online…" at bounding box center [294, 116] width 139 height 15
select select "CRT"
click at [225, 109] on select "- Select - ACH Advance Duplicate Bill File Fee Filing Fee Membership Fee Online…" at bounding box center [294, 116] width 139 height 15
click at [257, 178] on input "text" at bounding box center [294, 185] width 139 height 15
type input "$25.00"
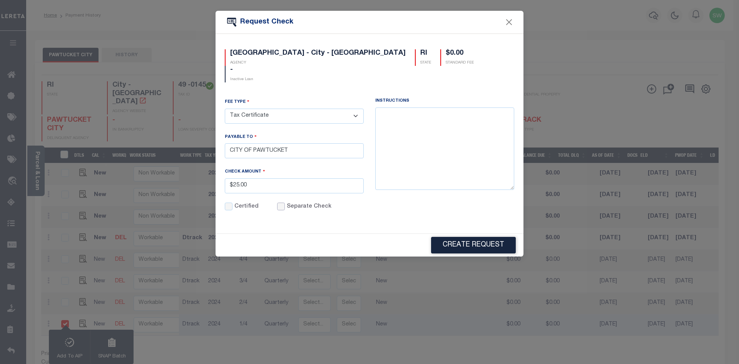
click at [281, 202] on input "Separate Check" at bounding box center [281, 206] width 8 height 8
checkbox input "true"
click at [488, 237] on button "Create Request" at bounding box center [473, 245] width 85 height 17
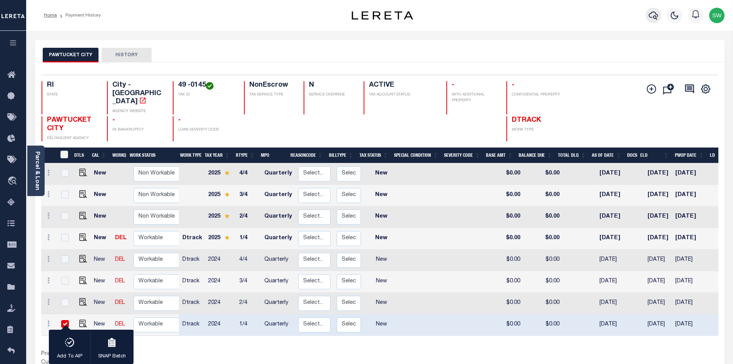
click at [657, 17] on icon "button" at bounding box center [653, 15] width 9 height 9
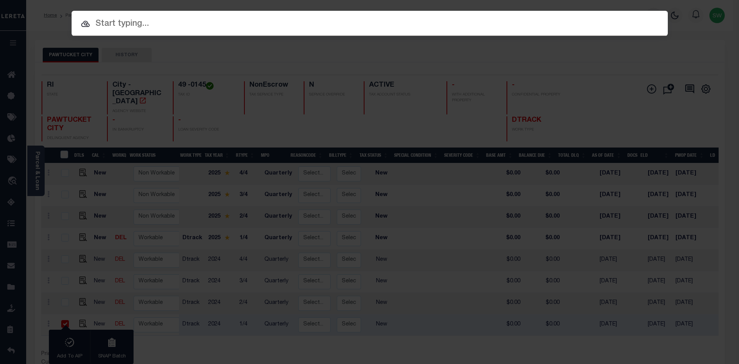
click at [147, 23] on input "text" at bounding box center [370, 23] width 596 height 13
click at [124, 31] on div at bounding box center [370, 23] width 596 height 25
click at [128, 31] on div at bounding box center [370, 23] width 596 height 25
click at [120, 25] on input "text" at bounding box center [370, 23] width 596 height 13
paste input "18085"
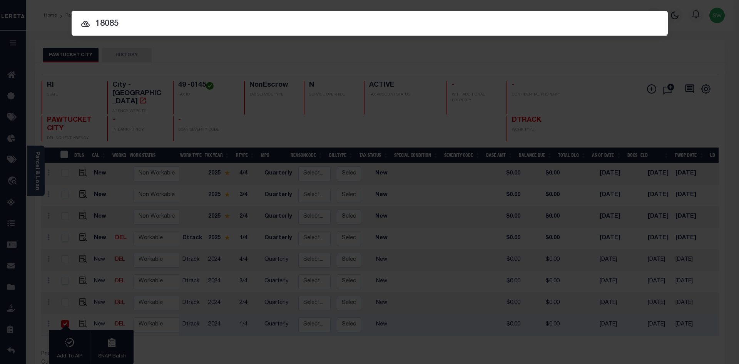
type input "18085"
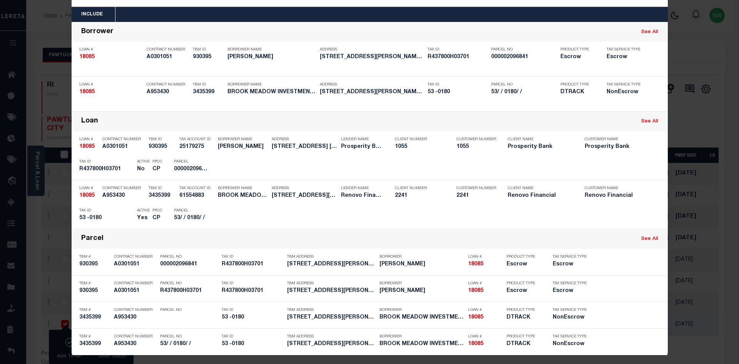
scroll to position [32, 0]
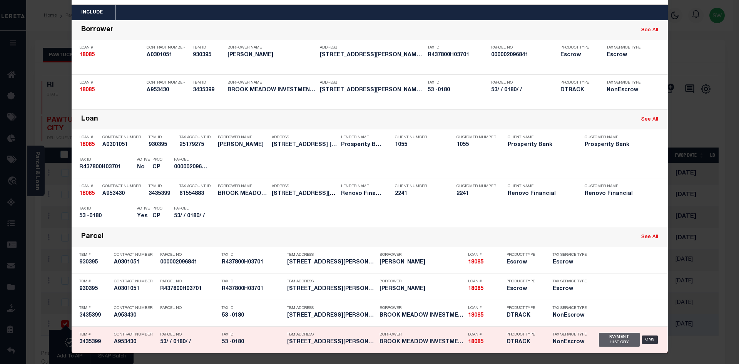
click at [613, 335] on div "Payment History" at bounding box center [619, 340] width 41 height 14
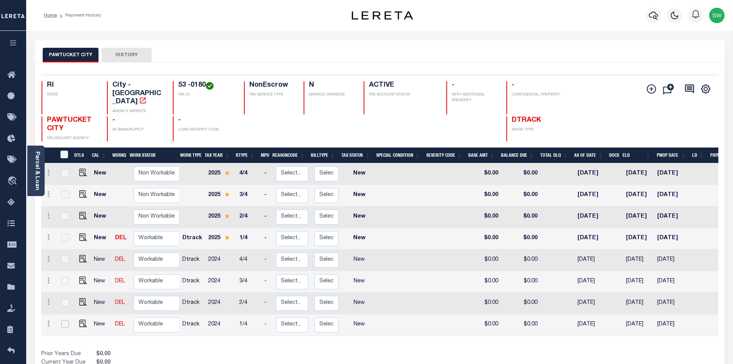
click at [64, 320] on input "checkbox" at bounding box center [65, 324] width 8 height 8
checkbox input "true"
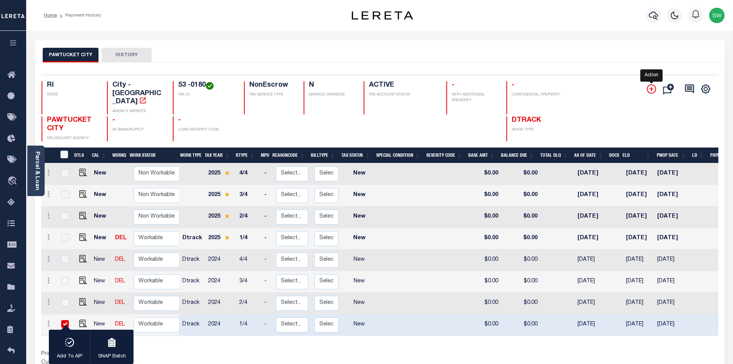
click at [653, 89] on icon "" at bounding box center [652, 89] width 4 height 4
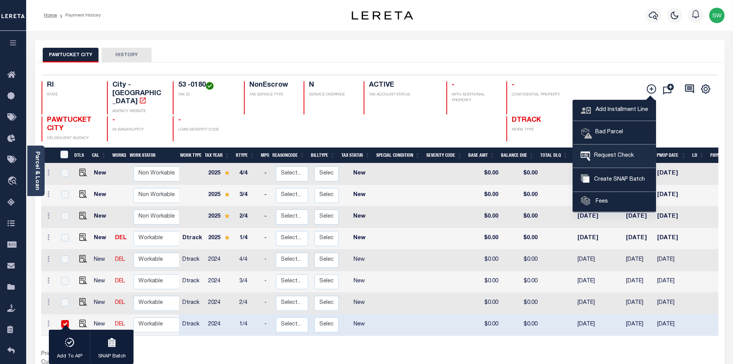
click at [621, 155] on span "Request Check" at bounding box center [612, 156] width 43 height 8
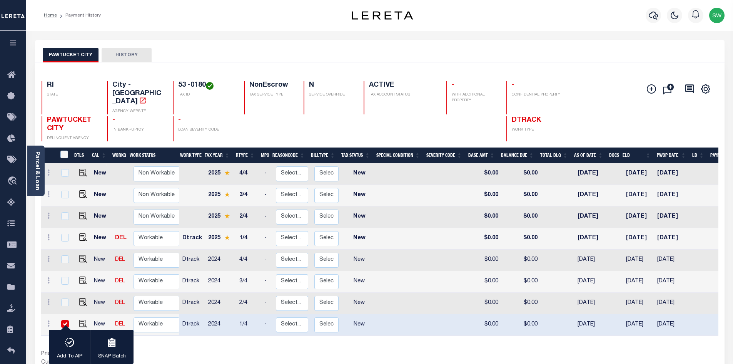
type input "CITY OF PAWTUCKET"
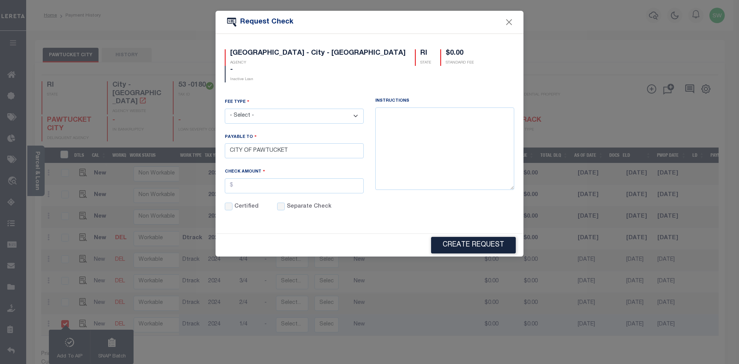
click at [356, 109] on select "- Select - ACH Advance Duplicate Bill File Fee Filing Fee Membership Fee Online…" at bounding box center [294, 116] width 139 height 15
select select "CRT"
click at [225, 109] on select "- Select - ACH Advance Duplicate Bill File Fee Filing Fee Membership Fee Online…" at bounding box center [294, 116] width 139 height 15
click at [255, 178] on input "text" at bounding box center [294, 185] width 139 height 15
type input "$25.00"
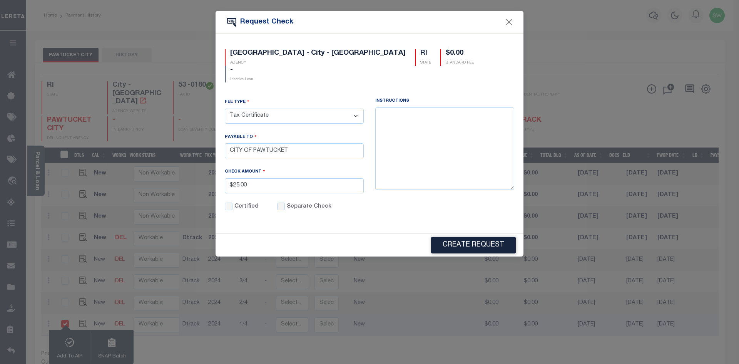
click at [283, 202] on div "Separate Check" at bounding box center [304, 206] width 54 height 8
click at [279, 202] on input "Separate Check" at bounding box center [281, 206] width 8 height 8
checkbox input "true"
click at [470, 237] on button "Create Request" at bounding box center [473, 245] width 85 height 17
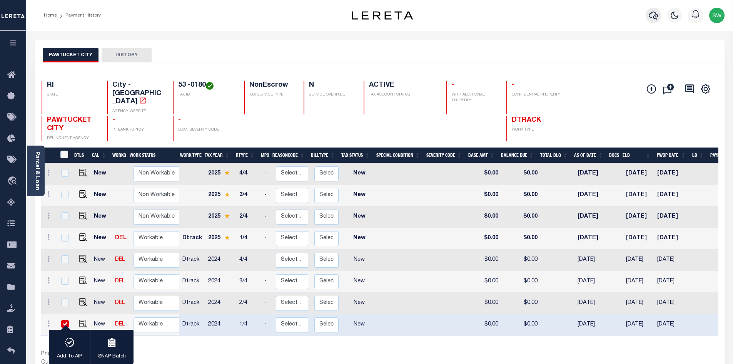
click at [652, 18] on icon "button" at bounding box center [653, 16] width 9 height 8
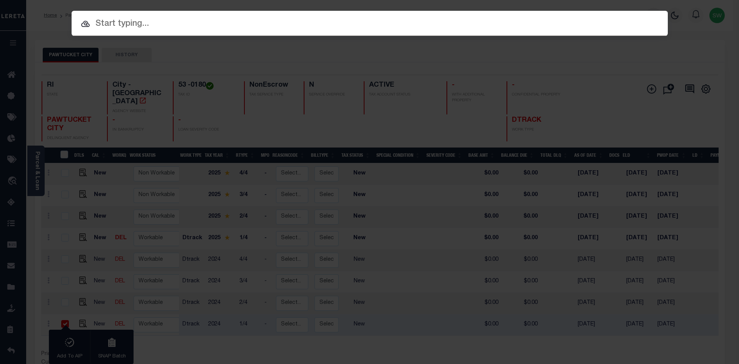
click at [109, 25] on input "text" at bounding box center [370, 23] width 596 height 13
click at [100, 26] on input "text" at bounding box center [370, 23] width 596 height 13
paste input "17493"
type input "17493"
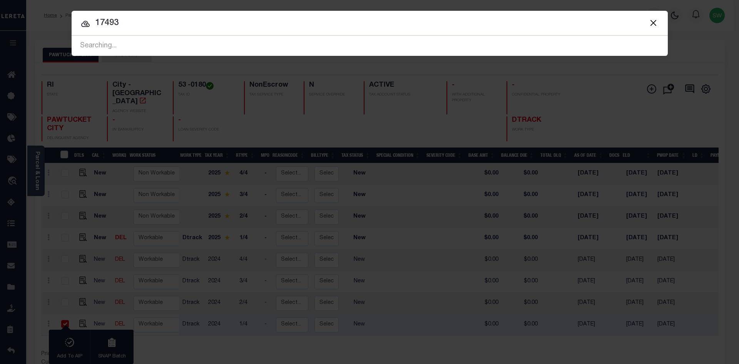
click at [142, 28] on input "17493" at bounding box center [370, 23] width 596 height 13
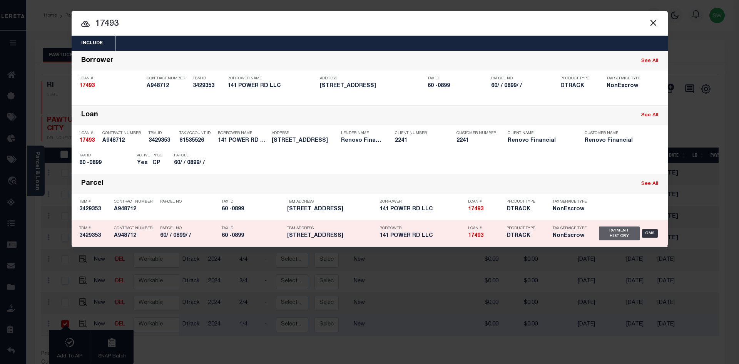
click at [612, 233] on div "Payment History" at bounding box center [619, 233] width 41 height 14
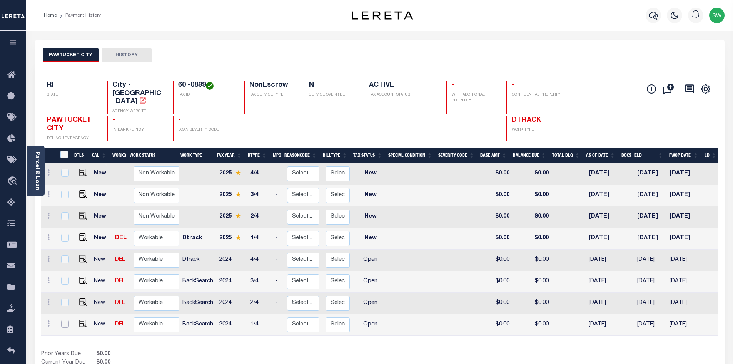
click at [66, 320] on input "checkbox" at bounding box center [65, 324] width 8 height 8
checkbox input "true"
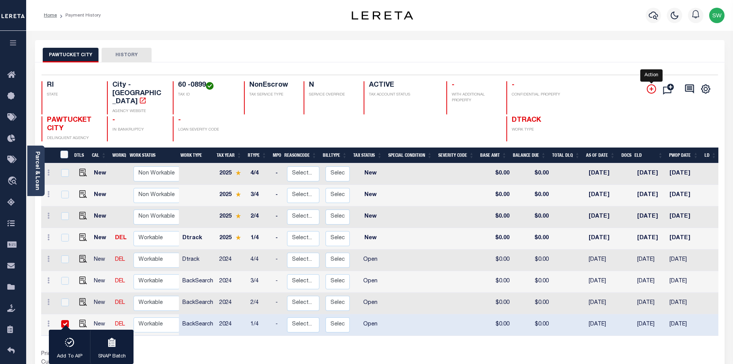
click at [653, 89] on icon "" at bounding box center [651, 88] width 9 height 9
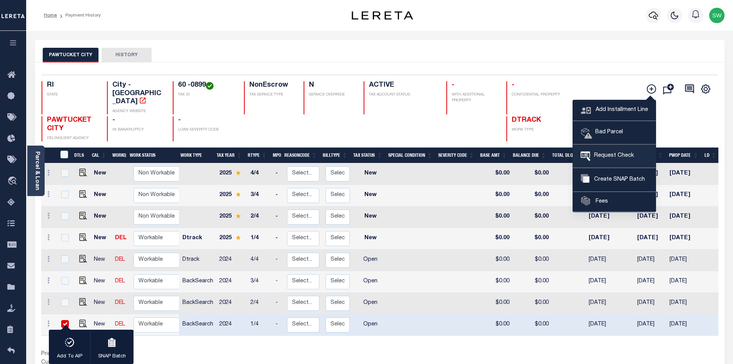
click at [623, 153] on span "Request Check" at bounding box center [612, 156] width 43 height 8
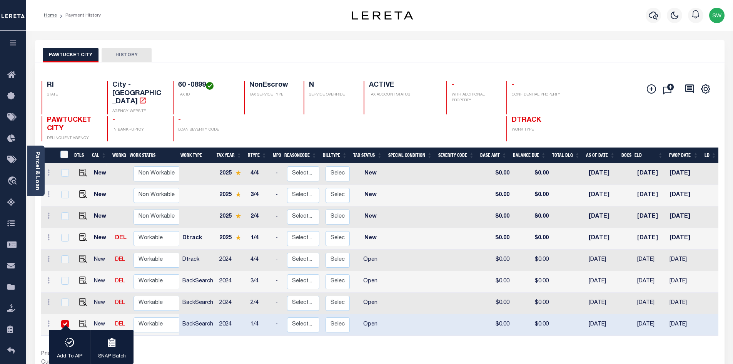
type input "CITY OF PAWTUCKET"
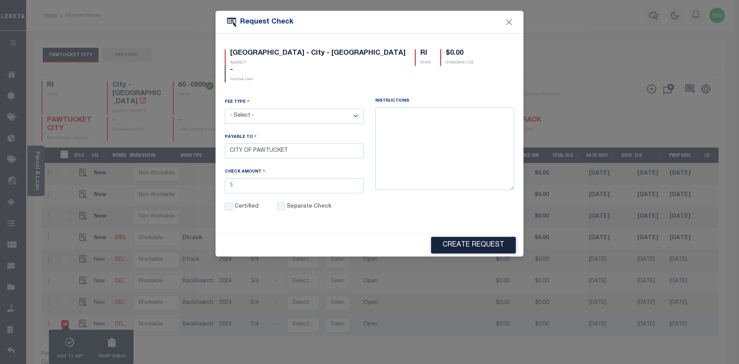
click at [353, 109] on select "- Select - ACH Advance Duplicate Bill File Fee Filing Fee Membership Fee Online…" at bounding box center [294, 116] width 139 height 15
select select "CRT"
click at [225, 109] on select "- Select - ACH Advance Duplicate Bill File Fee Filing Fee Membership Fee Online…" at bounding box center [294, 116] width 139 height 15
click at [253, 178] on input "text" at bounding box center [294, 185] width 139 height 15
type input "$25.00"
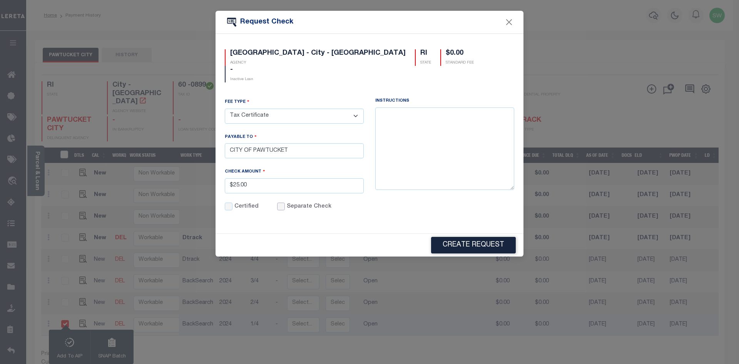
click at [282, 202] on input "Separate Check" at bounding box center [281, 206] width 8 height 8
checkbox input "true"
click at [458, 237] on button "Create Request" at bounding box center [473, 245] width 85 height 17
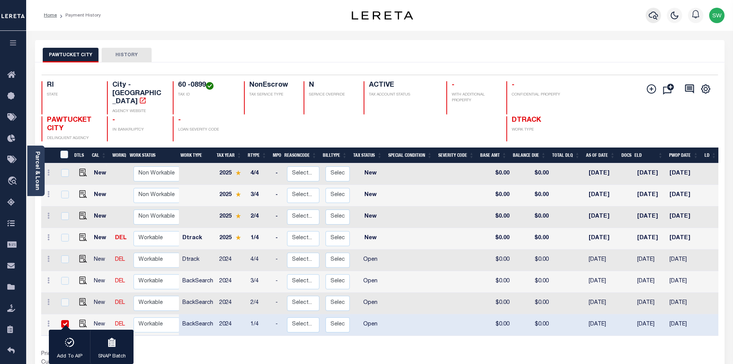
click at [652, 18] on icon "button" at bounding box center [653, 15] width 9 height 9
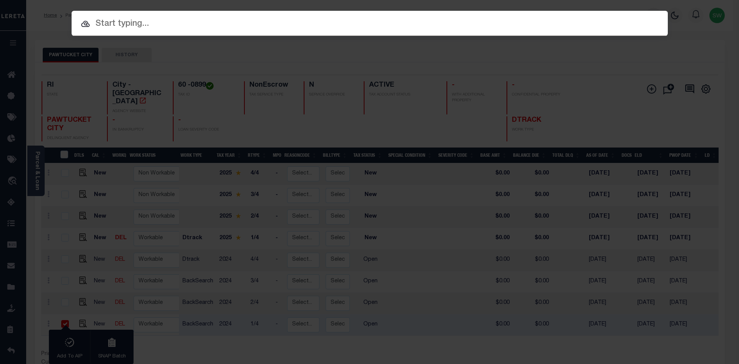
click at [113, 27] on input "text" at bounding box center [370, 23] width 596 height 13
paste input "17908"
type input "17908"
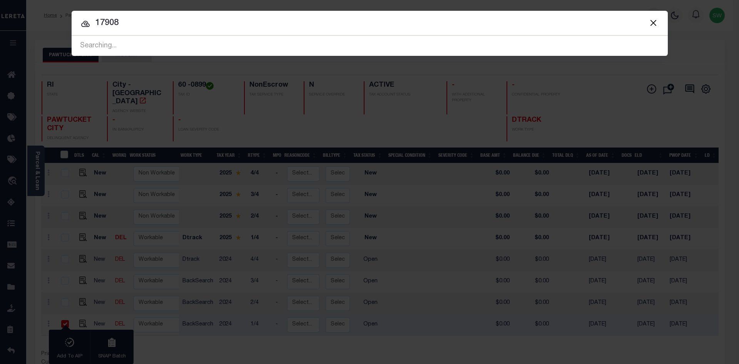
click at [156, 27] on input "17908" at bounding box center [370, 23] width 596 height 13
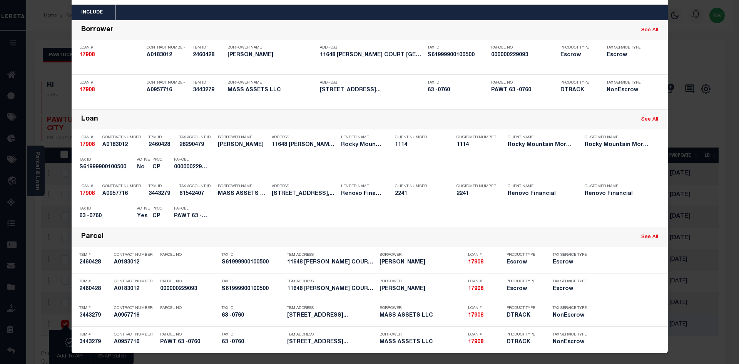
scroll to position [32, 0]
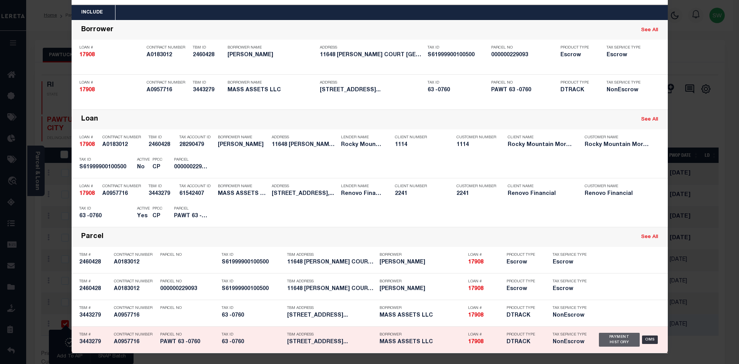
click at [618, 340] on div "Payment History" at bounding box center [619, 340] width 41 height 14
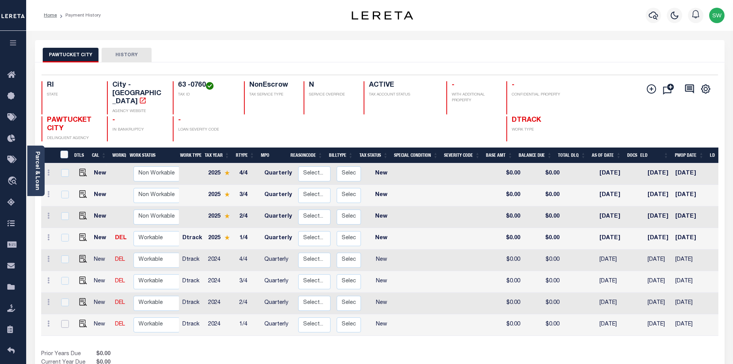
click at [64, 320] on input "checkbox" at bounding box center [65, 324] width 8 height 8
checkbox input "true"
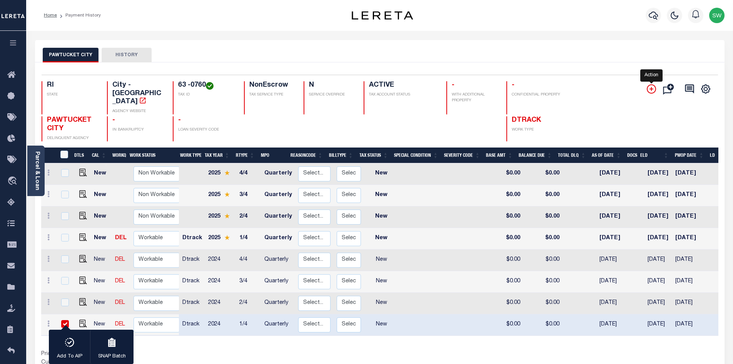
click at [649, 89] on icon "" at bounding box center [651, 88] width 9 height 9
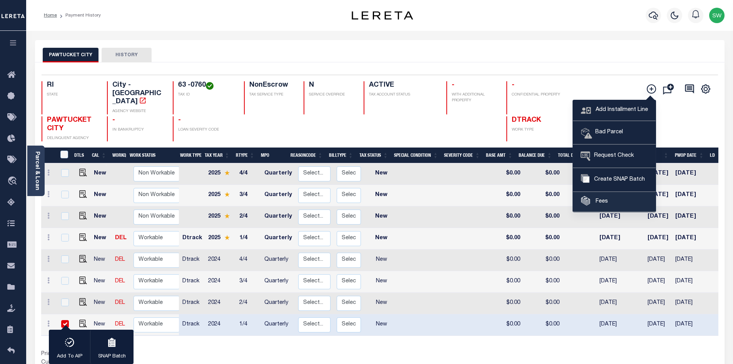
click at [612, 197] on link "Fees" at bounding box center [614, 202] width 83 height 20
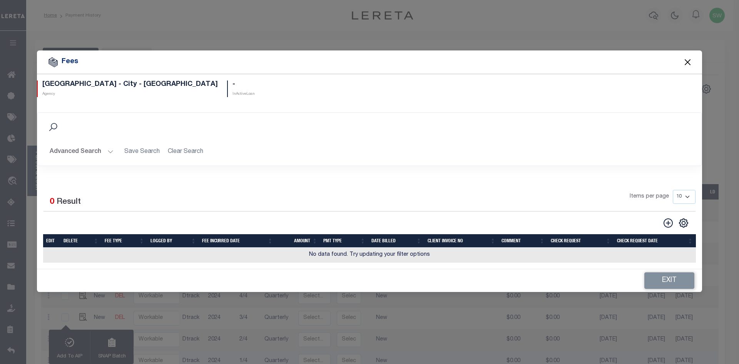
click at [691, 58] on button "Close" at bounding box center [688, 62] width 10 height 10
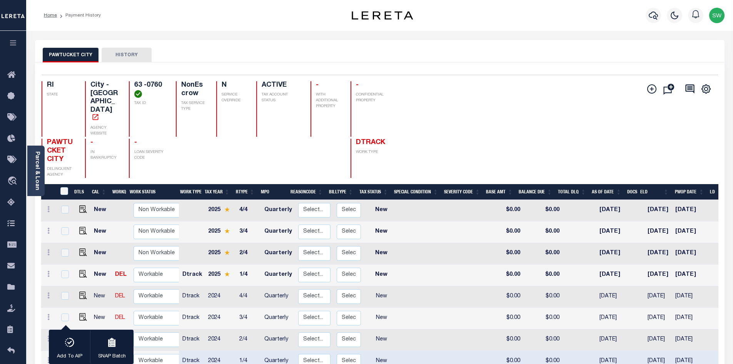
click at [204, 357] on div "DTLS CAL WorkQ Work Status Work Type Tax Year RType MPO ReasonCode BillType Tax…" at bounding box center [380, 298] width 678 height 228
click at [35, 356] on div "1 Selected 8 Results 1 Items per page 25 50 100 RI STATE TAX ID" at bounding box center [380, 244] width 690 height 365
click at [183, 357] on div "DTLS CAL WorkQ Work Status Work Type Tax Year RType MPO ReasonCode BillType Tax…" at bounding box center [380, 298] width 678 height 228
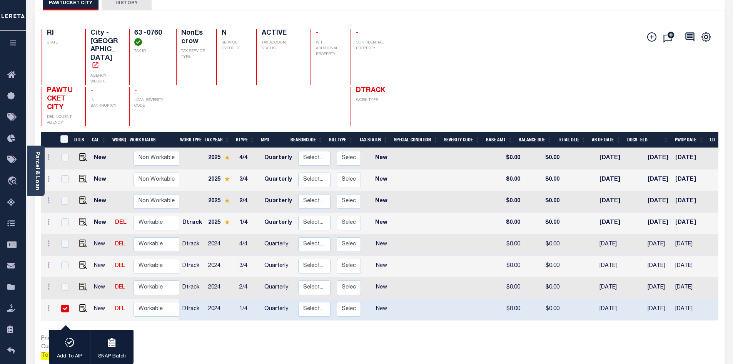
scroll to position [61, 0]
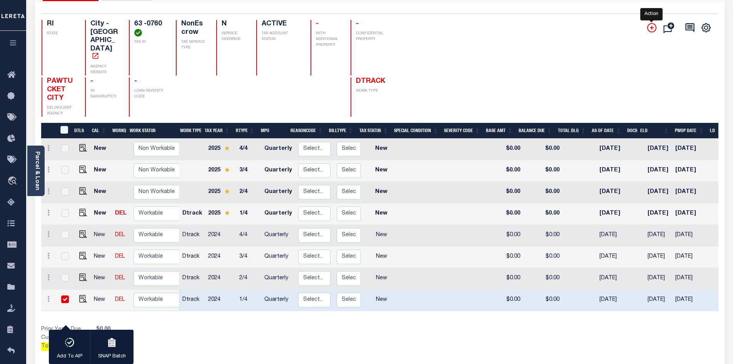
click at [656, 28] on icon "" at bounding box center [651, 27] width 9 height 9
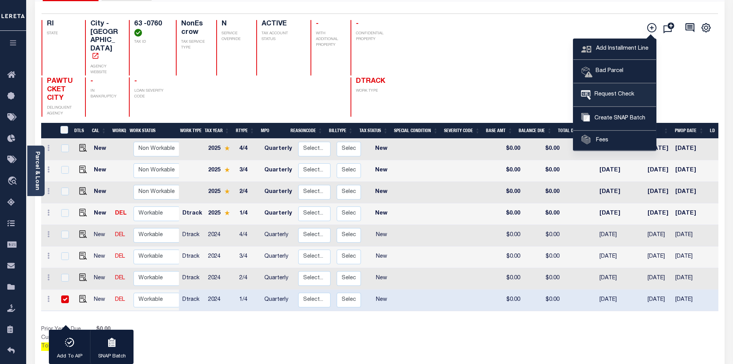
click at [626, 92] on span "Request Check" at bounding box center [612, 94] width 43 height 8
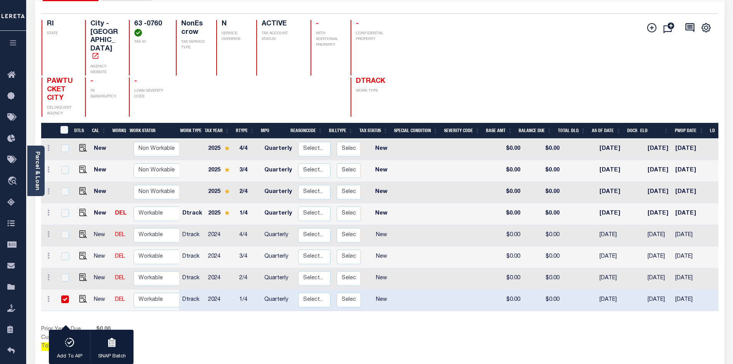
type input "CITY OF PAWTUCKET"
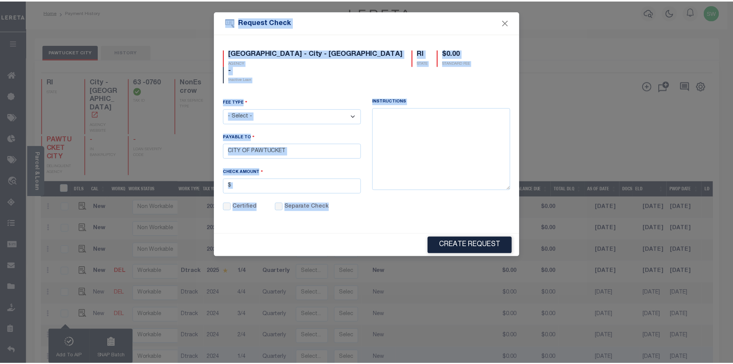
scroll to position [0, 0]
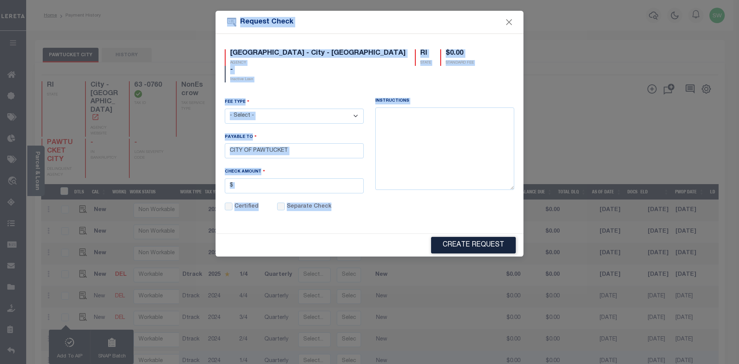
click at [297, 98] on div "Fee Type - Select - ACH Advance Duplicate Bill File Fee Filing Fee Membership F…" at bounding box center [294, 110] width 139 height 25
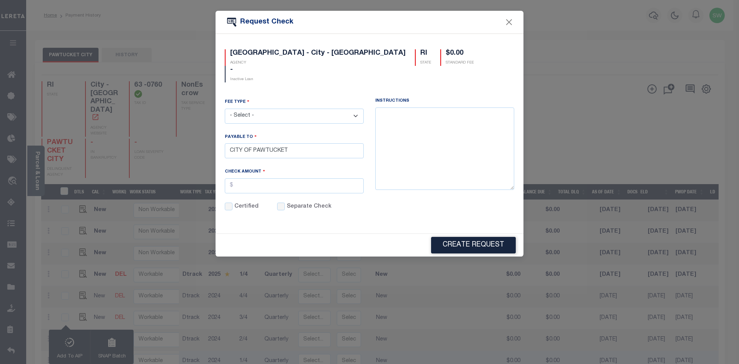
click at [354, 109] on select "- Select - ACH Advance Duplicate Bill File Fee Filing Fee Membership Fee Online…" at bounding box center [294, 116] width 139 height 15
select select "CRT"
click at [225, 109] on select "- Select - ACH Advance Duplicate Bill File Fee Filing Fee Membership Fee Online…" at bounding box center [294, 116] width 139 height 15
click at [254, 178] on input "text" at bounding box center [294, 185] width 139 height 15
type input "$25.00"
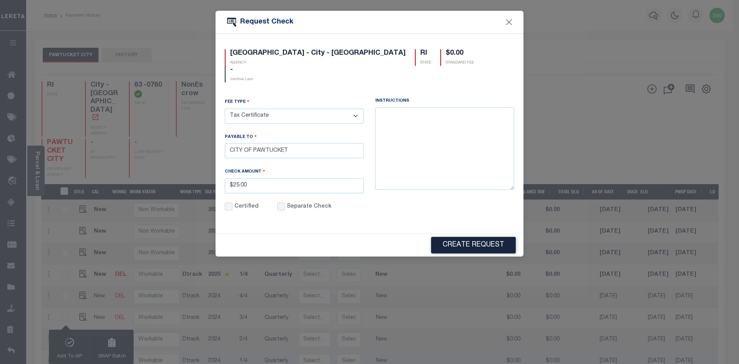
drag, startPoint x: 274, startPoint y: 192, endPoint x: 309, endPoint y: 199, distance: 35.0
click at [275, 202] on div "Certified Separate Check" at bounding box center [294, 206] width 139 height 9
click at [278, 202] on input "Separate Check" at bounding box center [281, 206] width 8 height 8
checkbox input "true"
click at [406, 210] on div "PAWTUCKET CITY - City - RI AGENCY RI STATE $0.00 STANDARD FEE - Inactive Loan F…" at bounding box center [370, 133] width 308 height 199
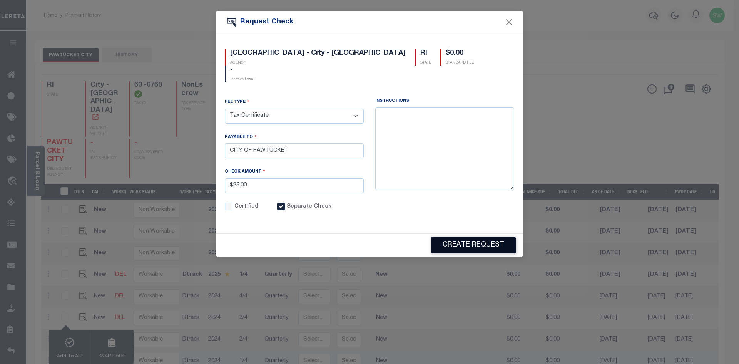
click at [464, 237] on button "Create Request" at bounding box center [473, 245] width 85 height 17
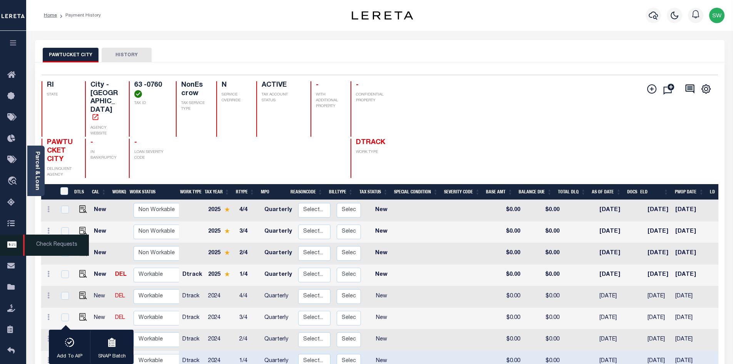
click at [64, 247] on span "Check Requests" at bounding box center [56, 244] width 66 height 21
